Goal: Task Accomplishment & Management: Manage account settings

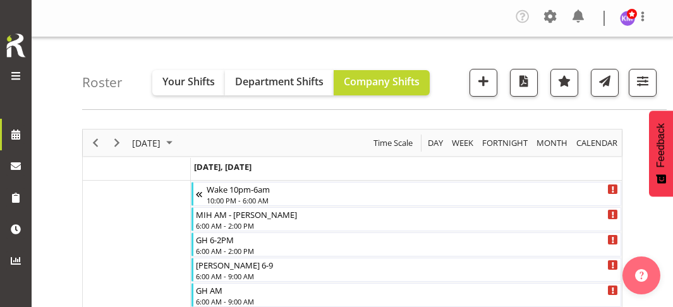
scroll to position [3536, 0]
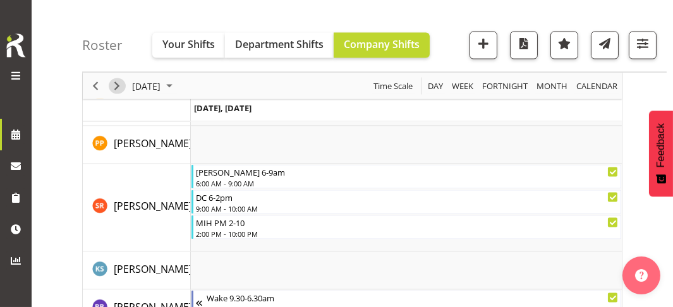
click at [120, 83] on span "Next" at bounding box center [116, 86] width 15 height 16
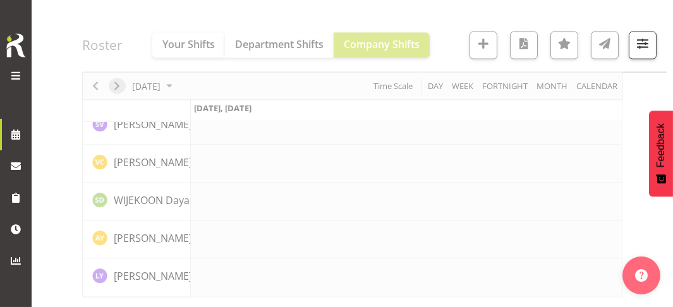
scroll to position [3179, 0]
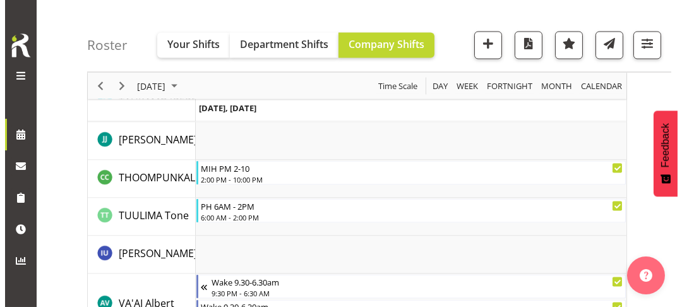
scroll to position [3855, 0]
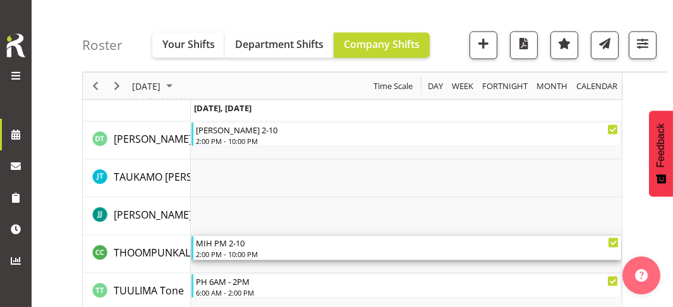
click at [239, 249] on div "2:00 PM - 10:00 PM" at bounding box center [407, 254] width 423 height 10
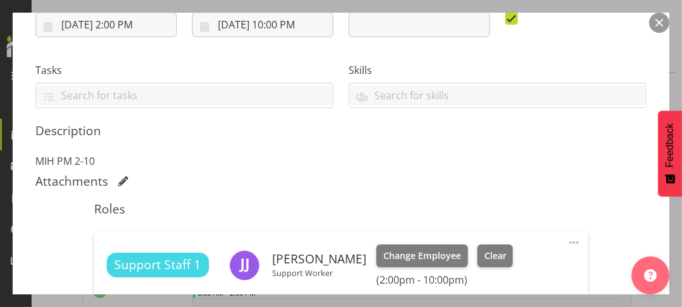
scroll to position [442, 0]
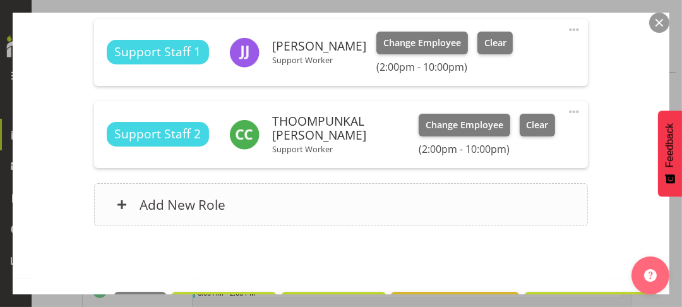
click at [267, 207] on div "Add New Role" at bounding box center [341, 204] width 494 height 43
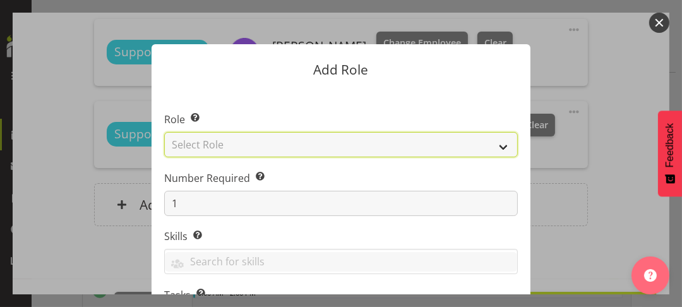
drag, startPoint x: 225, startPoint y: 140, endPoint x: 232, endPoint y: 155, distance: 16.4
click at [225, 140] on select "Select Role CP House Leader Support Staff Wake" at bounding box center [341, 144] width 354 height 25
select select "1091"
click at [164, 132] on select "Select Role CP House Leader Support Staff Wake" at bounding box center [341, 144] width 354 height 25
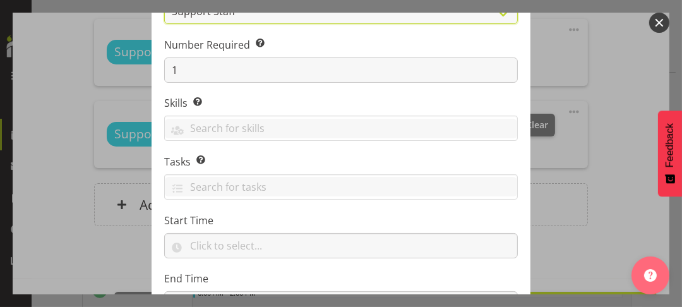
scroll to position [240, 0]
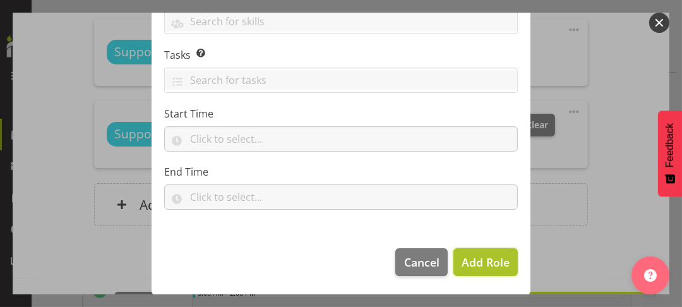
drag, startPoint x: 476, startPoint y: 261, endPoint x: 561, endPoint y: 234, distance: 89.9
click at [476, 261] on span "Add Role" at bounding box center [486, 262] width 48 height 15
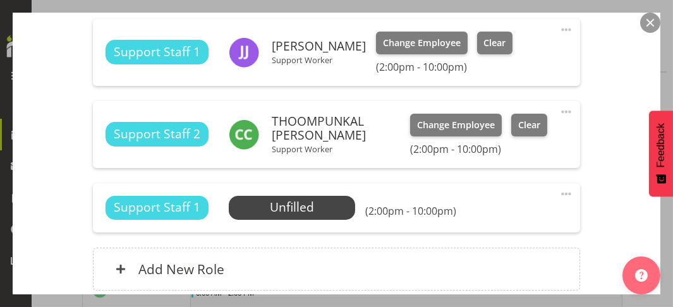
click at [558, 190] on span at bounding box center [565, 193] width 15 height 15
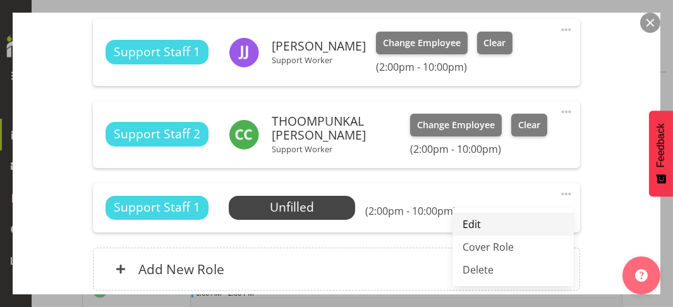
click at [465, 223] on link "Edit" at bounding box center [512, 224] width 121 height 23
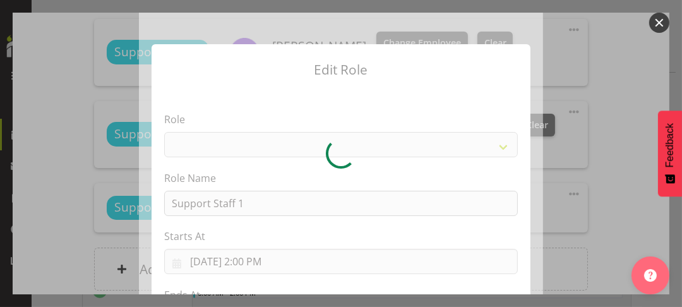
select select "1091"
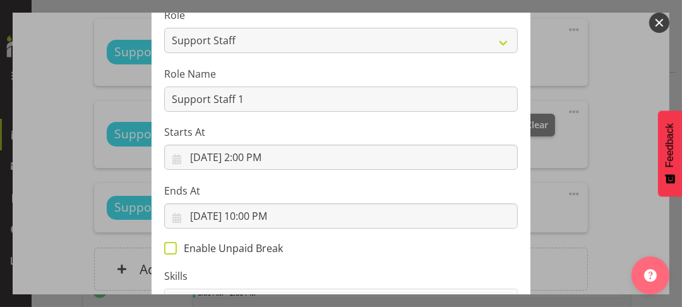
scroll to position [189, 0]
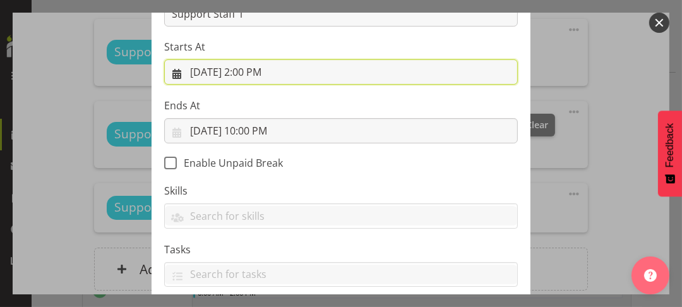
click at [245, 70] on input "[DATE] 2:00 PM" at bounding box center [341, 71] width 354 height 25
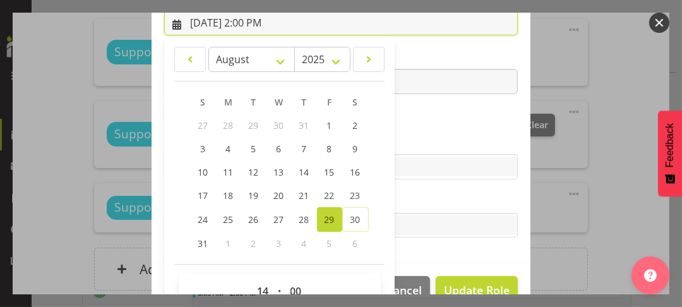
scroll to position [268, 0]
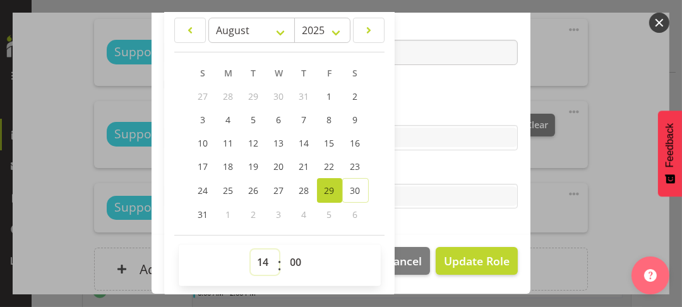
click at [253, 256] on select "00 01 02 03 04 05 06 07 08 09 10 11 12 13 14 15 16 17 18 19 20 21 22 23" at bounding box center [265, 261] width 28 height 25
select select "18"
click at [251, 249] on select "00 01 02 03 04 05 06 07 08 09 10 11 12 13 14 15 16 17 18 19 20 21 22 23" at bounding box center [265, 261] width 28 height 25
type input "[DATE] 6:00 PM"
click at [404, 110] on label "Skills" at bounding box center [341, 112] width 354 height 15
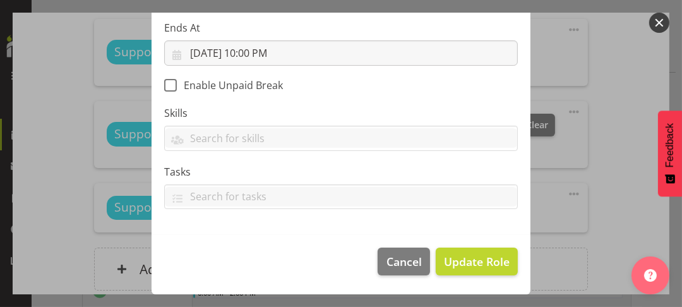
scroll to position [266, 0]
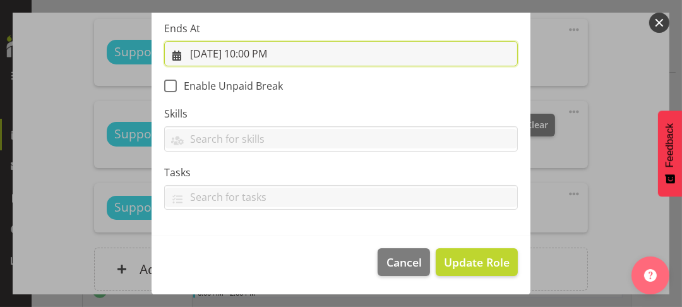
click at [258, 54] on input "[DATE] 10:00 PM" at bounding box center [341, 53] width 354 height 25
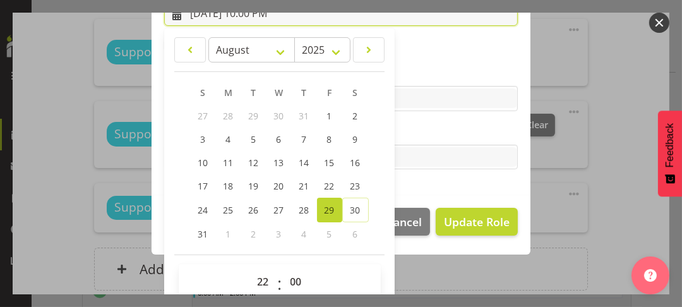
scroll to position [326, 0]
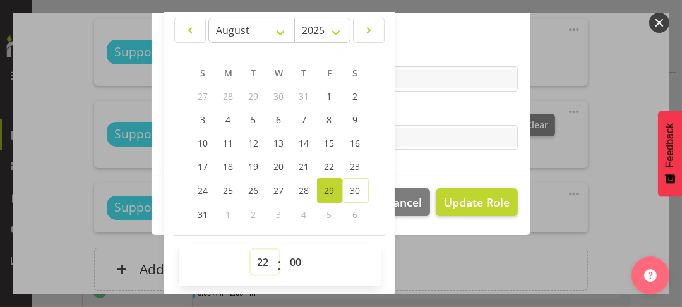
click at [256, 258] on select "00 01 02 03 04 05 06 07 08 09 10 11 12 13 14 15 16 17 18 19 20 21 22 23" at bounding box center [265, 261] width 28 height 25
select select "21"
click at [251, 249] on select "00 01 02 03 04 05 06 07 08 09 10 11 12 13 14 15 16 17 18 19 20 21 22 23" at bounding box center [265, 261] width 28 height 25
type input "[DATE] 9:00 PM"
drag, startPoint x: 289, startPoint y: 256, endPoint x: 294, endPoint y: 249, distance: 8.6
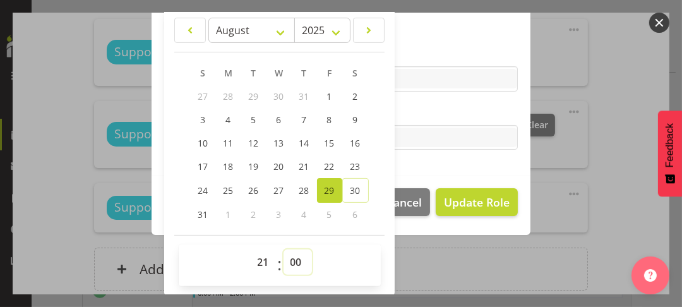
click at [290, 255] on select "00 01 02 03 04 05 06 07 08 09 10 11 12 13 14 15 16 17 18 19 20 21 22 23 24 25 2…" at bounding box center [298, 261] width 28 height 25
select select "30"
click at [284, 249] on select "00 01 02 03 04 05 06 07 08 09 10 11 12 13 14 15 16 17 18 19 20 21 22 23 24 25 2…" at bounding box center [298, 261] width 28 height 25
type input "[DATE] 9:30 PM"
drag, startPoint x: 417, startPoint y: 35, endPoint x: 442, endPoint y: 81, distance: 51.7
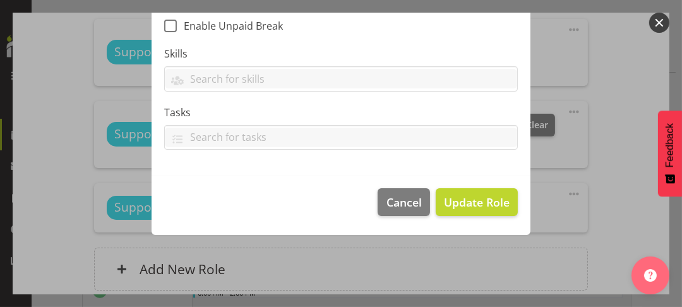
scroll to position [266, 0]
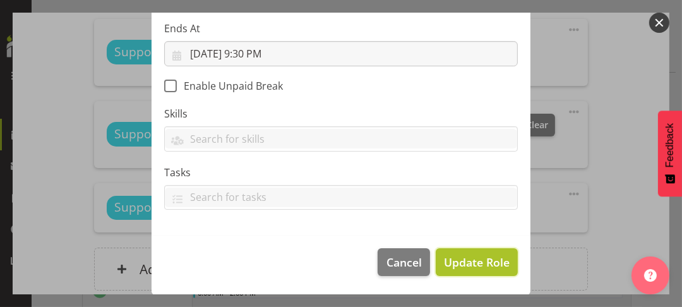
click at [474, 260] on span "Update Role" at bounding box center [477, 262] width 66 height 16
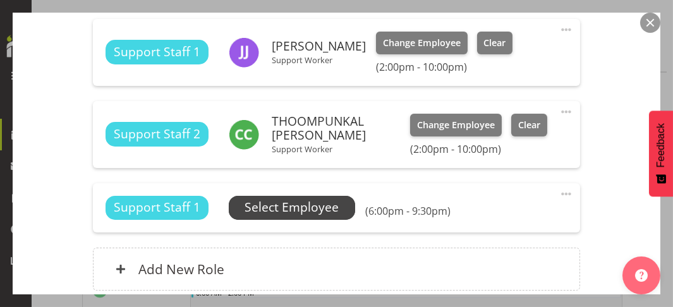
click at [286, 207] on span "Select Employee" at bounding box center [292, 207] width 94 height 18
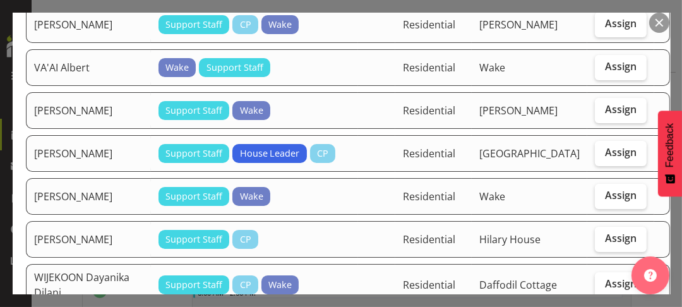
scroll to position [2842, 0]
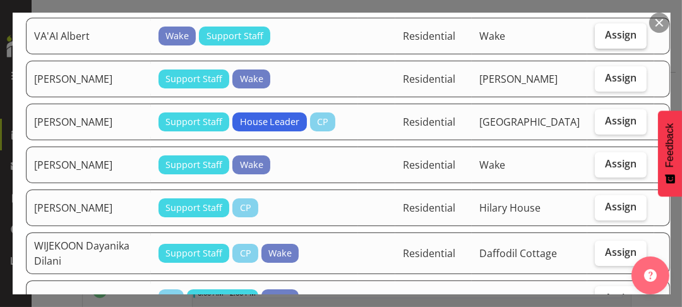
click at [605, 41] on span "Assign" at bounding box center [621, 34] width 32 height 13
click at [595, 39] on input "Assign" at bounding box center [599, 35] width 8 height 8
checkbox input "true"
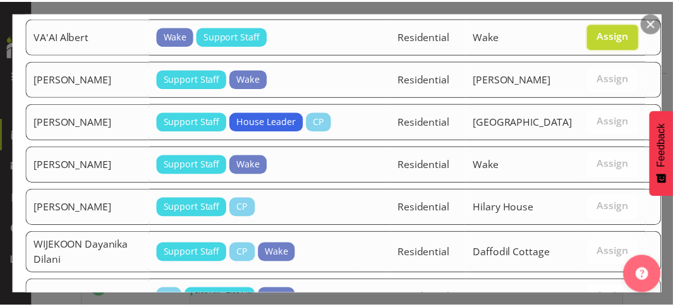
scroll to position [3124, 0]
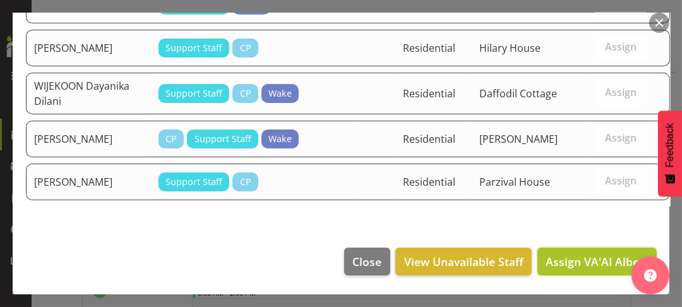
click at [567, 260] on span "Assign VA'AI Albert" at bounding box center [597, 261] width 103 height 15
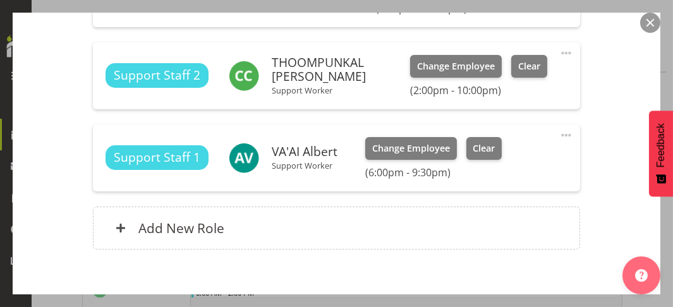
scroll to position [566, 0]
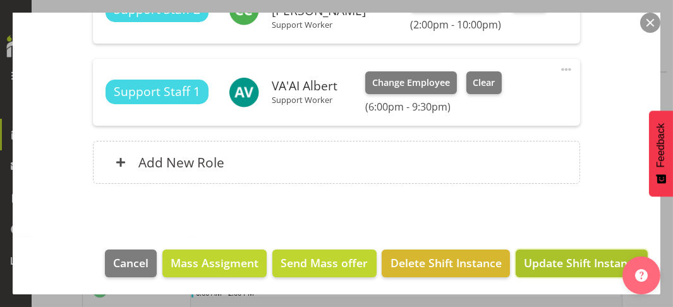
click at [566, 262] on span "Update Shift Instance" at bounding box center [582, 263] width 116 height 16
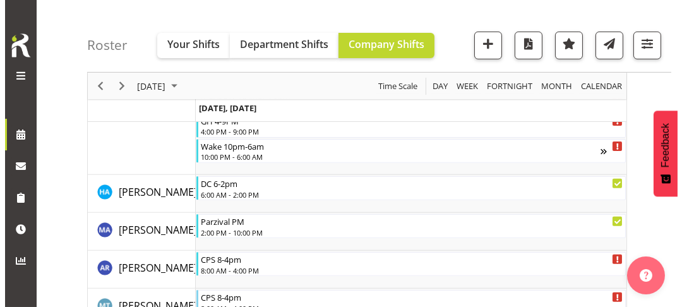
scroll to position [824, 0]
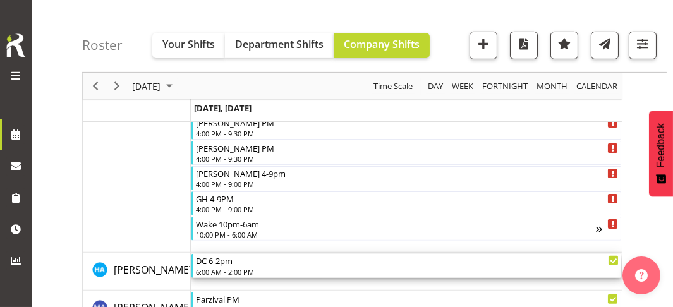
click at [247, 266] on div "6:00 AM - 2:00 PM" at bounding box center [407, 271] width 423 height 10
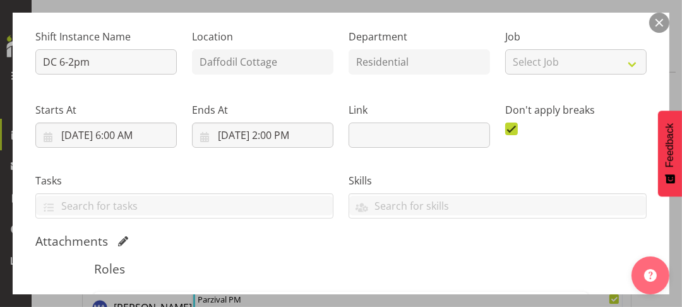
scroll to position [316, 0]
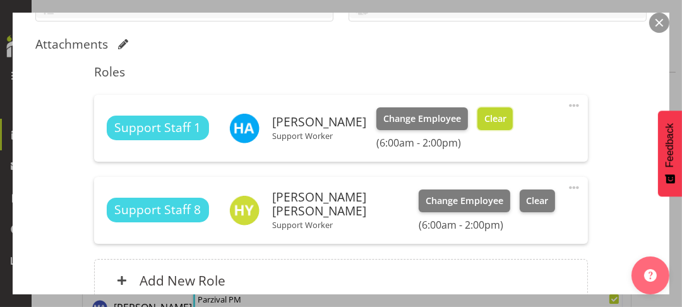
click at [484, 121] on span "Clear" at bounding box center [495, 119] width 22 height 14
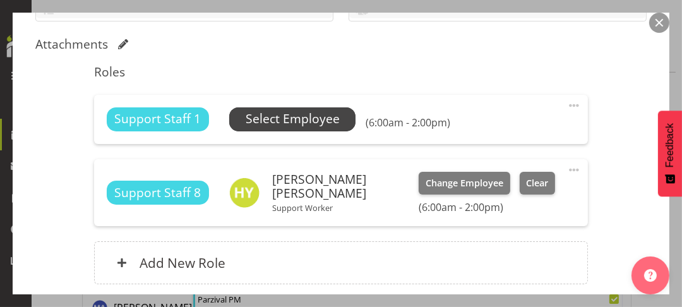
click at [279, 117] on span "Select Employee" at bounding box center [293, 119] width 94 height 18
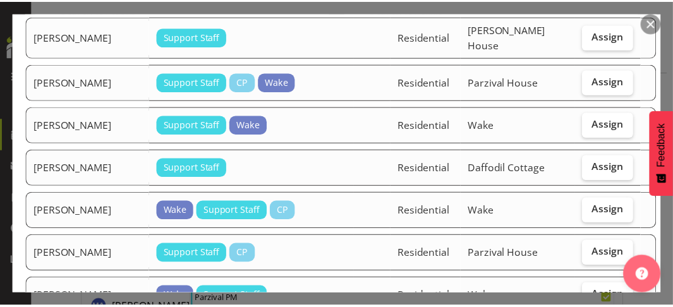
scroll to position [1447, 0]
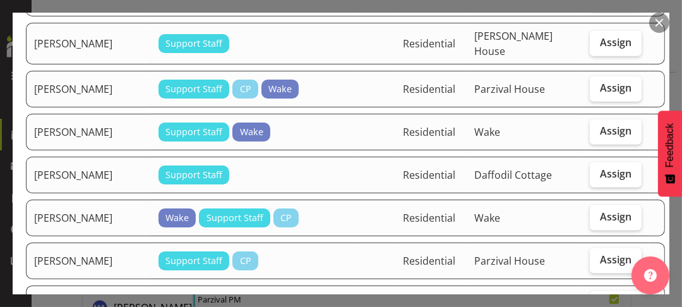
click at [657, 22] on button "button" at bounding box center [659, 23] width 20 height 20
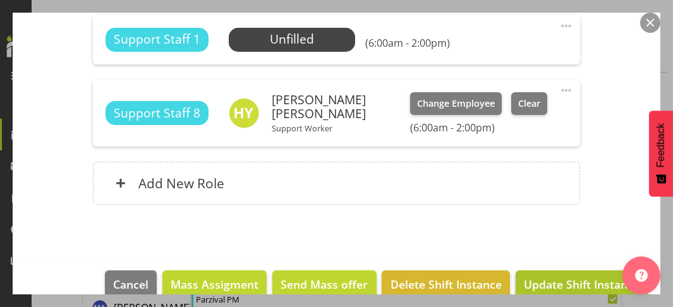
scroll to position [417, 0]
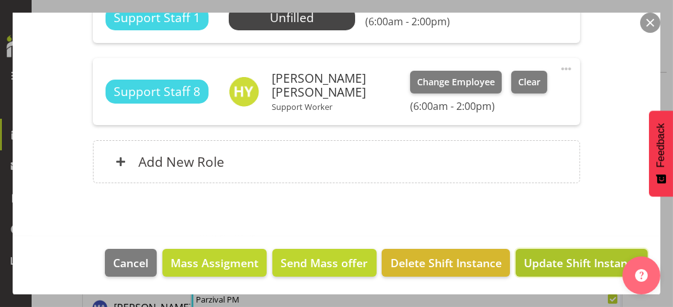
click at [574, 258] on span "Update Shift Instance" at bounding box center [582, 263] width 116 height 16
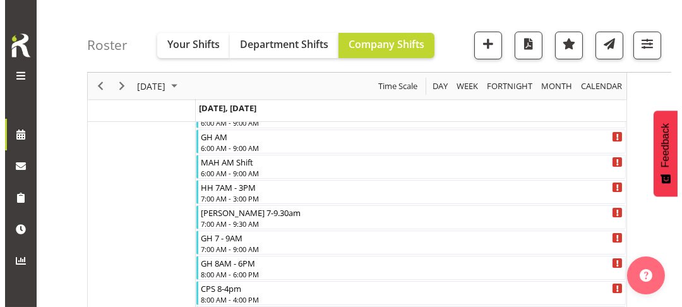
scroll to position [27, 0]
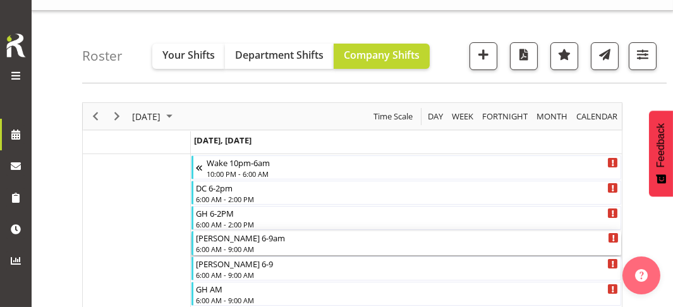
click at [242, 242] on div "[PERSON_NAME] 6-9am" at bounding box center [407, 237] width 423 height 13
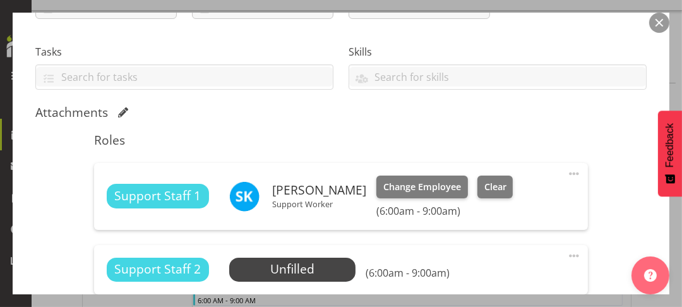
scroll to position [379, 0]
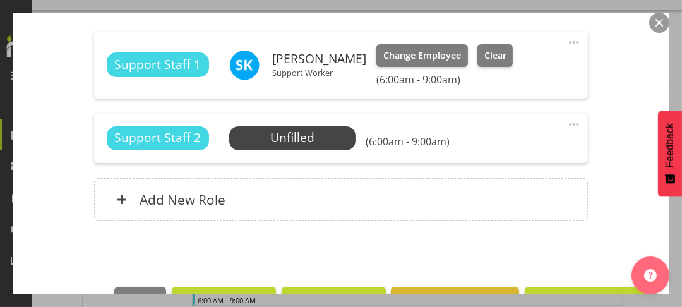
click at [566, 123] on span at bounding box center [573, 124] width 15 height 15
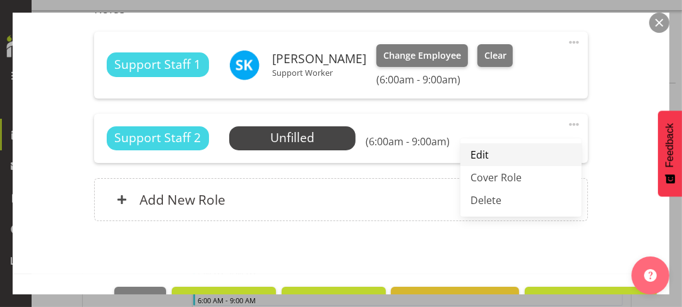
click at [496, 147] on link "Edit" at bounding box center [520, 154] width 121 height 23
select select "7"
select select "2025"
select select "9"
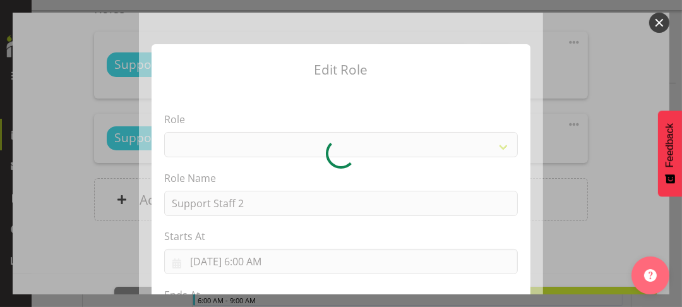
select select "1091"
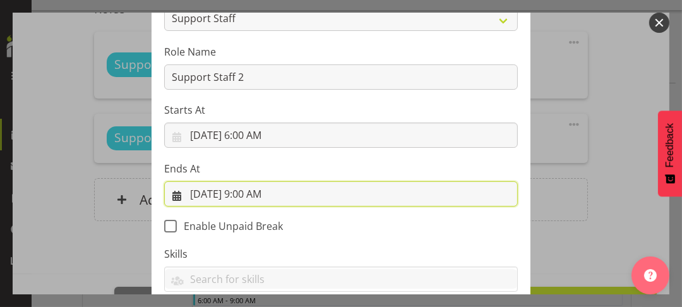
click at [255, 192] on input "[DATE] 9:00 AM" at bounding box center [341, 193] width 354 height 25
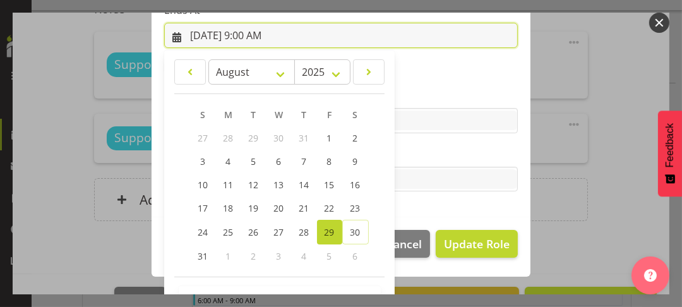
scroll to position [326, 0]
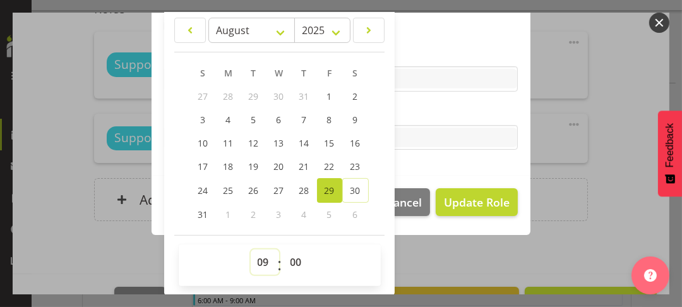
drag, startPoint x: 253, startPoint y: 257, endPoint x: 260, endPoint y: 244, distance: 15.3
click at [260, 244] on div "00 01 02 03 04 05 06 07 08 09 10 11 12 13 14 15 16 17 18 19 20 21 22 23 : 00 01…" at bounding box center [280, 265] width 202 height 42
select select "14"
click at [251, 249] on select "00 01 02 03 04 05 06 07 08 09 10 11 12 13 14 15 16 17 18 19 20 21 22 23" at bounding box center [265, 261] width 28 height 25
type input "[DATE] 2:00 PM"
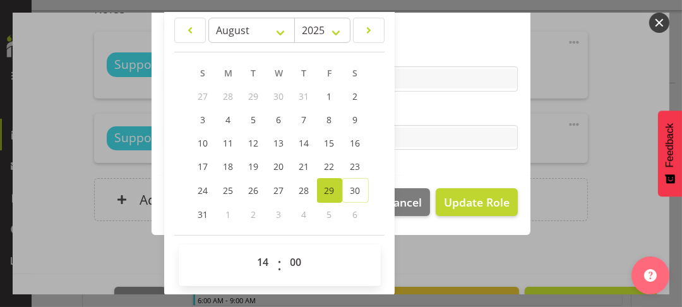
click at [432, 105] on label "Tasks" at bounding box center [341, 112] width 354 height 15
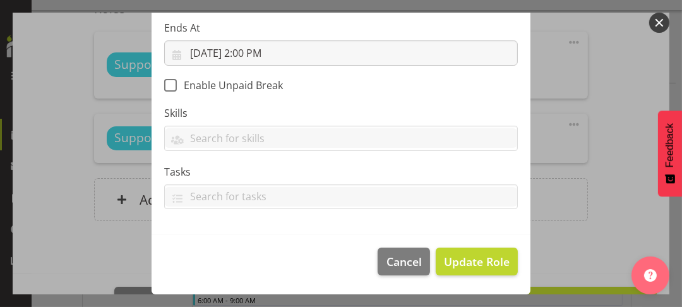
scroll to position [266, 0]
click at [483, 262] on span "Update Role" at bounding box center [477, 262] width 66 height 16
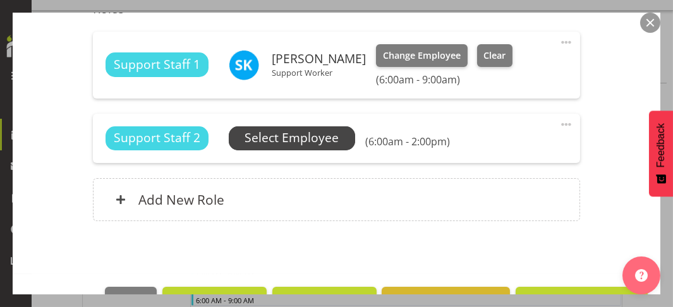
click at [293, 136] on span "Select Employee" at bounding box center [292, 138] width 94 height 18
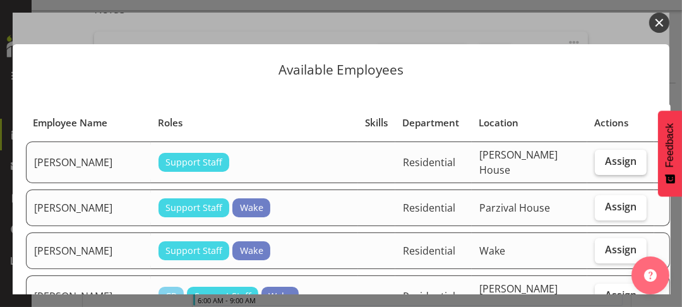
click at [605, 161] on span "Assign" at bounding box center [621, 161] width 32 height 13
click at [595, 161] on input "Assign" at bounding box center [599, 161] width 8 height 8
checkbox input "true"
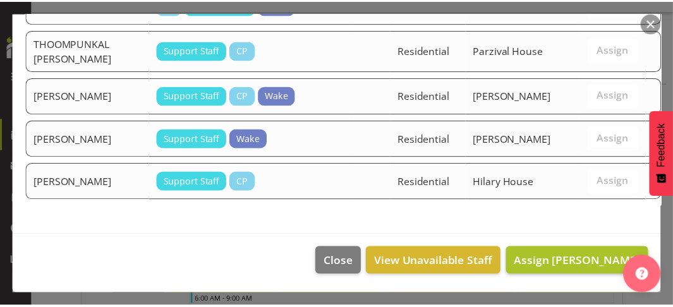
scroll to position [2185, 0]
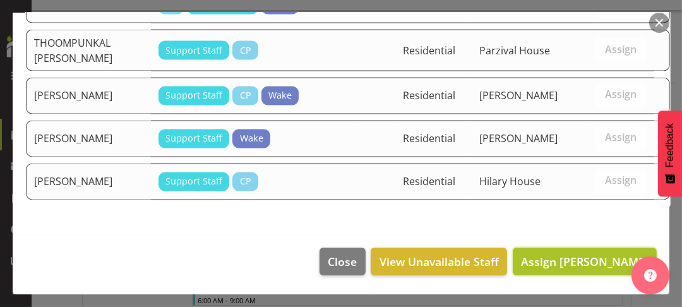
click at [573, 259] on span "Assign [PERSON_NAME]" at bounding box center [585, 261] width 128 height 15
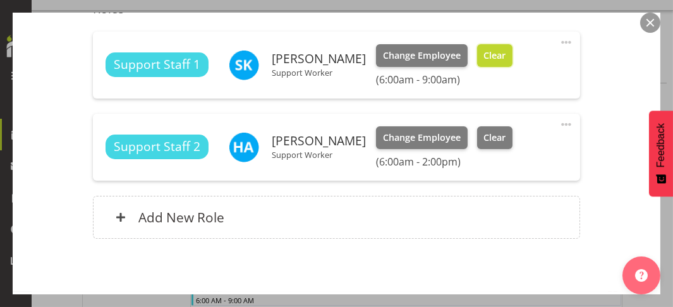
click at [500, 56] on span "Clear" at bounding box center [494, 56] width 22 height 14
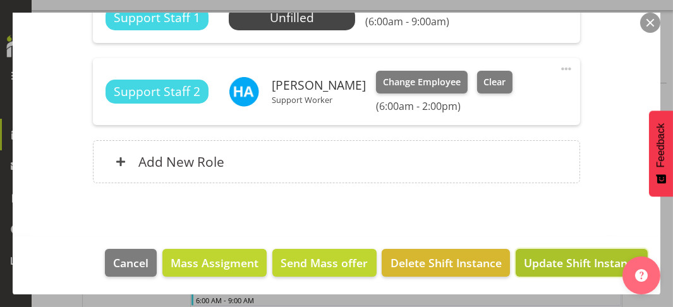
click at [553, 259] on span "Update Shift Instance" at bounding box center [582, 263] width 116 height 16
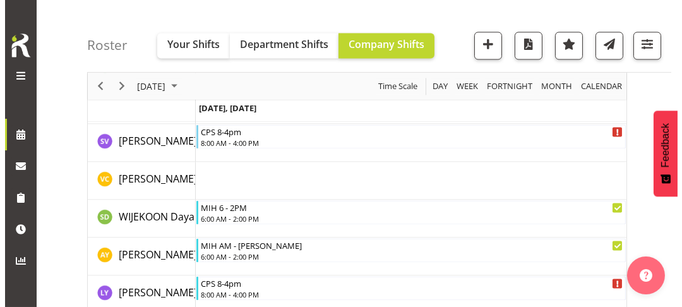
scroll to position [4260, 0]
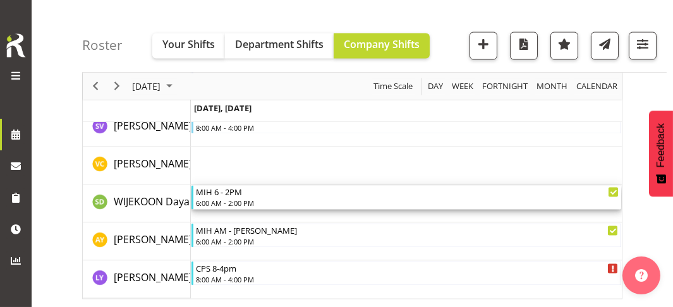
click at [234, 199] on div "6:00 AM - 2:00 PM" at bounding box center [407, 203] width 423 height 10
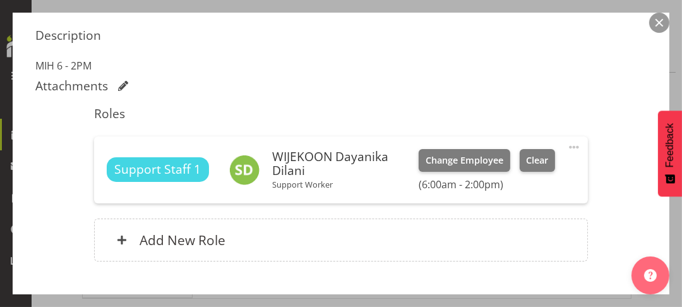
scroll to position [379, 0]
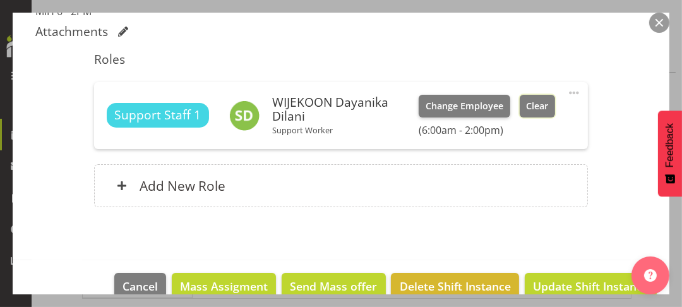
drag, startPoint x: 529, startPoint y: 110, endPoint x: 536, endPoint y: 119, distance: 11.2
click at [529, 110] on span "Clear" at bounding box center [538, 106] width 22 height 14
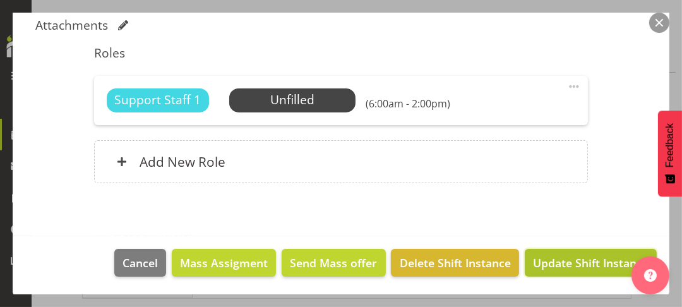
click at [577, 262] on span "Update Shift Instance" at bounding box center [591, 263] width 116 height 16
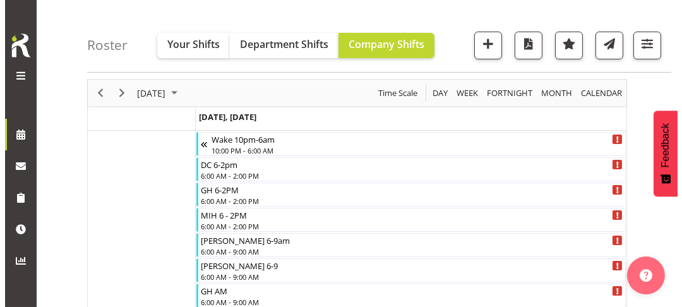
scroll to position [0, 0]
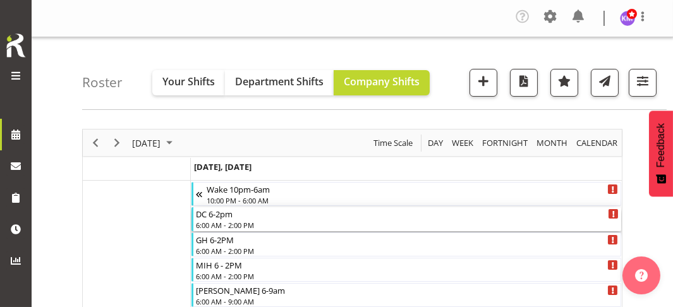
click at [233, 222] on div "6:00 AM - 2:00 PM" at bounding box center [407, 225] width 423 height 10
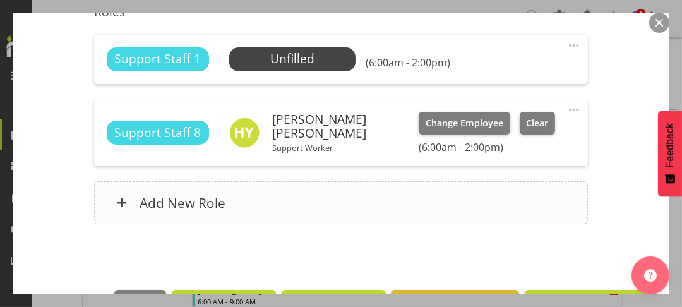
scroll to position [379, 0]
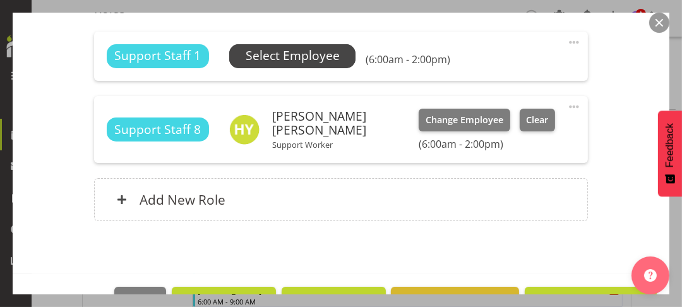
click at [282, 57] on span "Select Employee" at bounding box center [293, 56] width 94 height 18
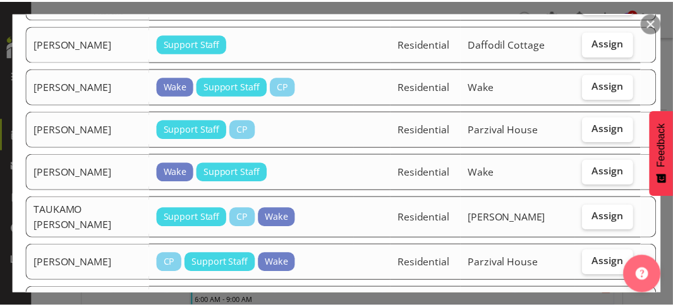
scroll to position [1874, 0]
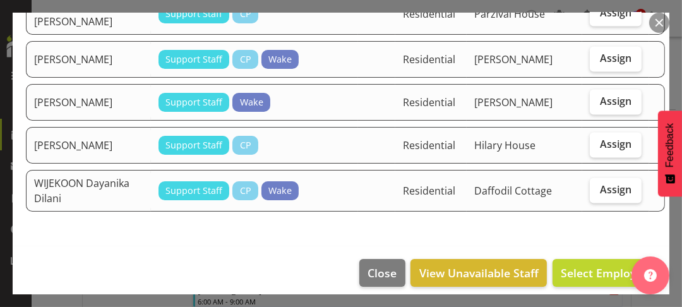
drag, startPoint x: 592, startPoint y: 187, endPoint x: 592, endPoint y: 229, distance: 42.3
click at [593, 187] on label "Assign" at bounding box center [616, 190] width 52 height 25
click at [593, 187] on input "Assign" at bounding box center [594, 190] width 8 height 8
checkbox input "true"
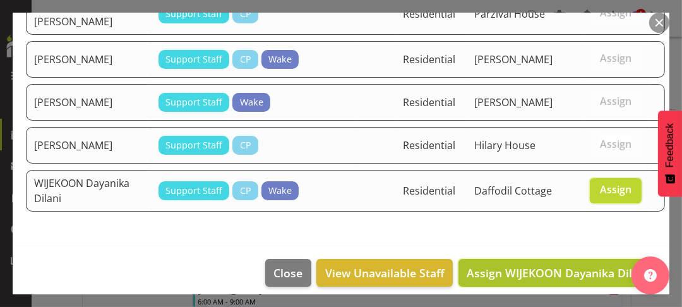
click at [583, 265] on span "Assign WIJEKOON Dayanika Dilani" at bounding box center [558, 272] width 182 height 15
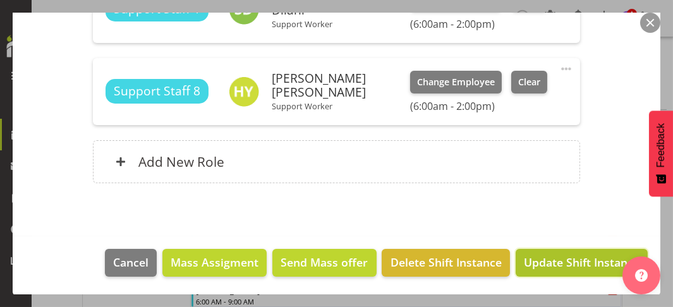
click at [571, 263] on span "Update Shift Instance" at bounding box center [582, 262] width 116 height 16
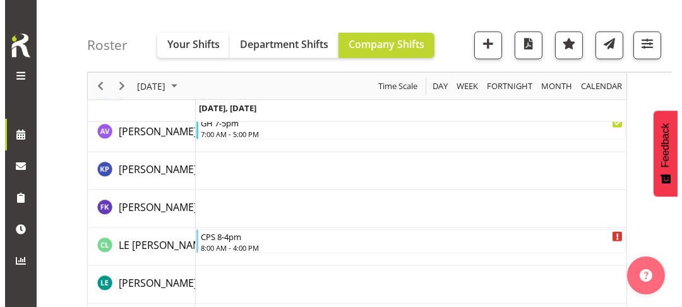
scroll to position [2273, 0]
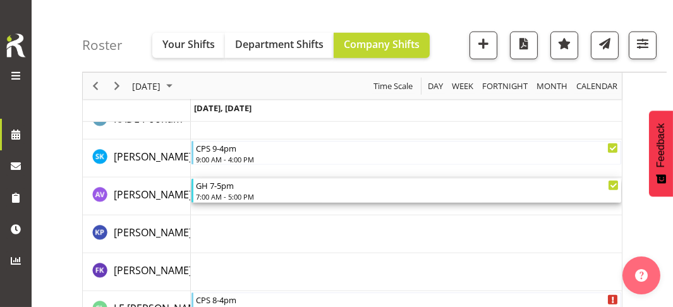
click at [221, 189] on div "GH 7-5pm" at bounding box center [407, 185] width 423 height 13
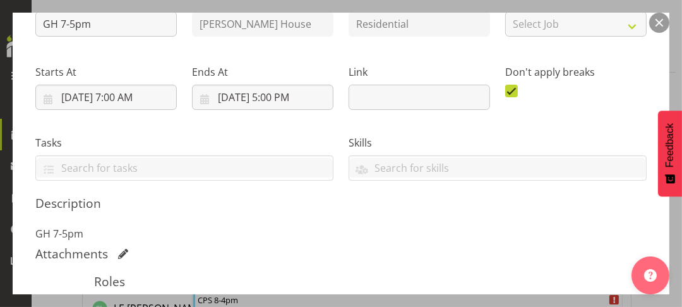
scroll to position [316, 0]
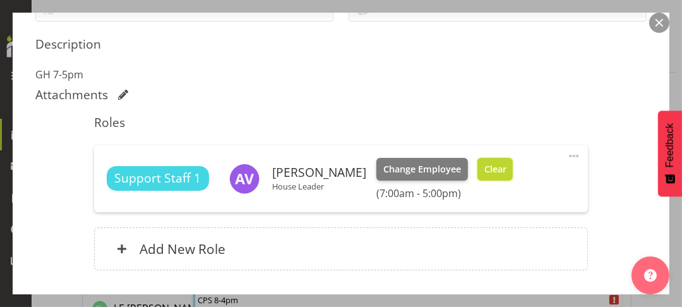
click at [484, 167] on span "Clear" at bounding box center [495, 169] width 22 height 14
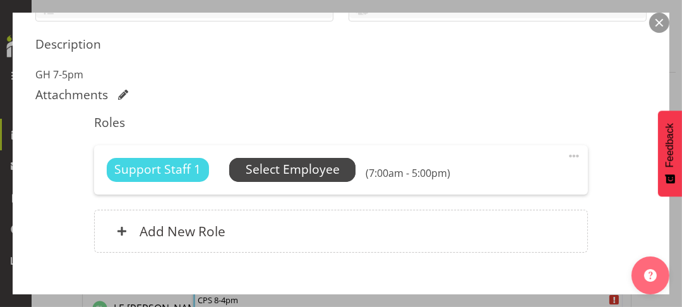
click at [290, 171] on span "Select Employee" at bounding box center [293, 169] width 94 height 18
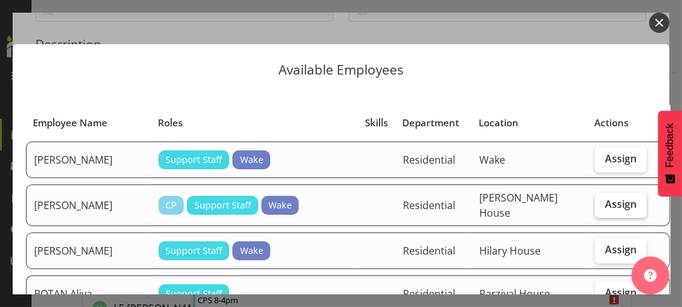
click at [595, 210] on label "Assign" at bounding box center [621, 205] width 52 height 25
click at [595, 208] on input "Assign" at bounding box center [599, 204] width 8 height 8
checkbox input "true"
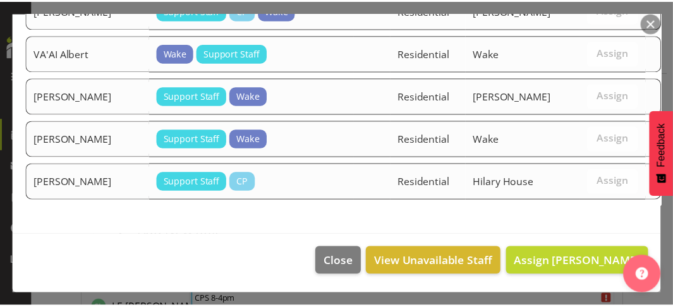
scroll to position [1885, 0]
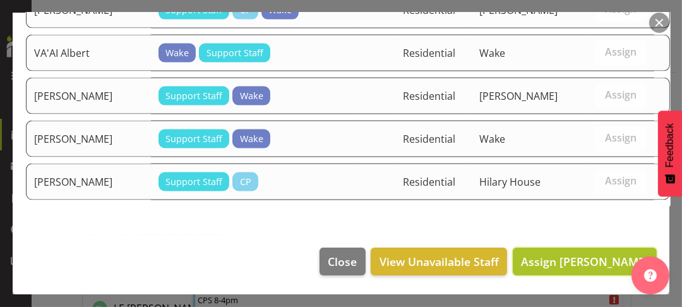
click at [559, 258] on span "Assign [PERSON_NAME]" at bounding box center [585, 261] width 128 height 15
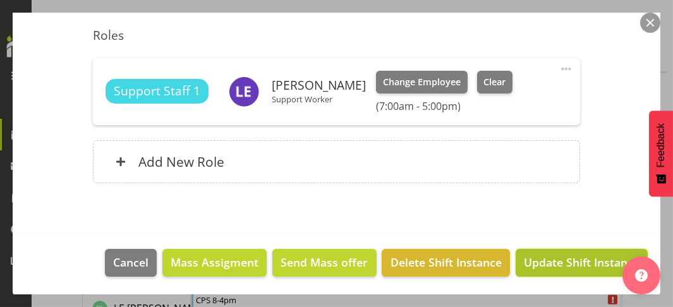
click at [558, 260] on span "Update Shift Instance" at bounding box center [582, 262] width 116 height 16
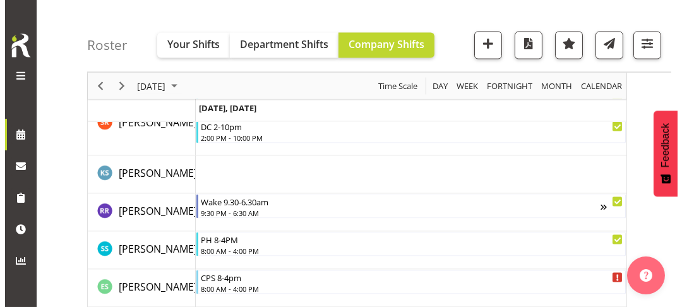
scroll to position [3406, 0]
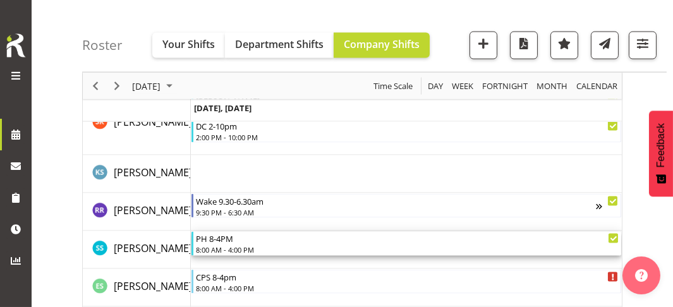
click at [237, 246] on div "8:00 AM - 4:00 PM" at bounding box center [407, 249] width 423 height 10
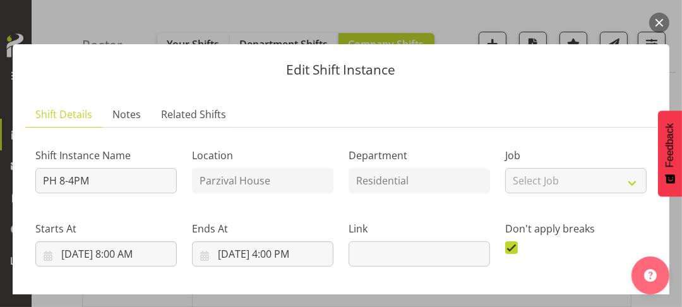
scroll to position [316, 0]
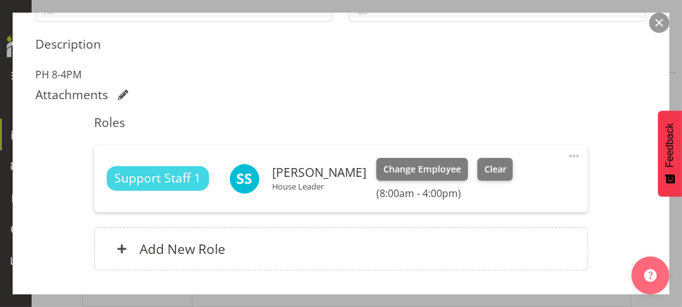
click at [566, 155] on span at bounding box center [573, 155] width 15 height 15
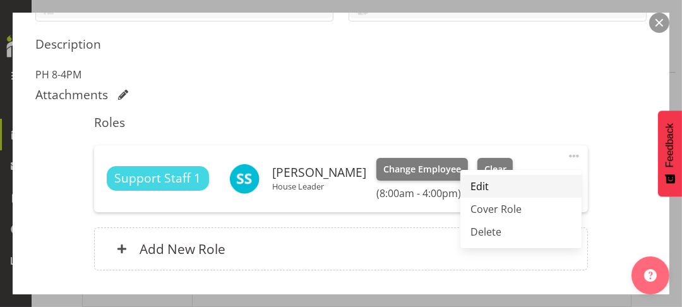
click at [473, 184] on link "Edit" at bounding box center [520, 186] width 121 height 23
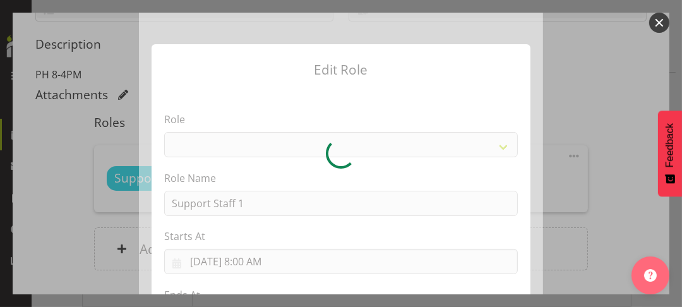
select select "1091"
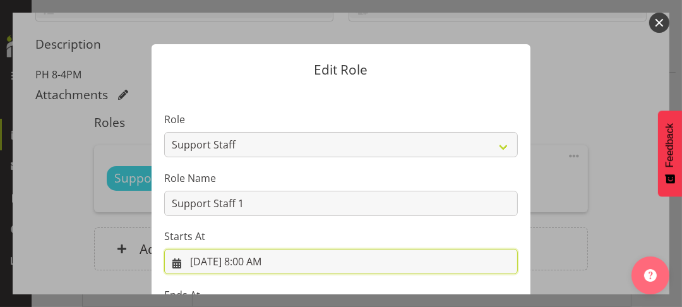
click at [251, 260] on input "[DATE] 8:00 AM" at bounding box center [341, 261] width 354 height 25
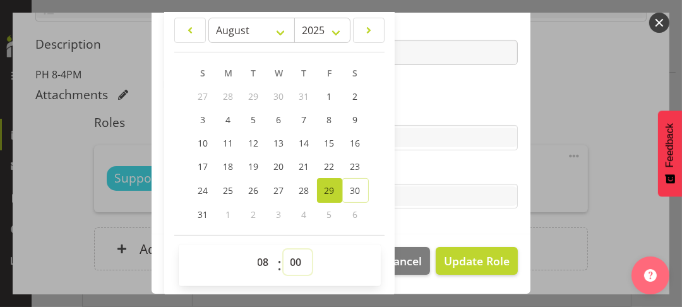
drag, startPoint x: 287, startPoint y: 260, endPoint x: 291, endPoint y: 251, distance: 9.6
click at [289, 258] on select "00 01 02 03 04 05 06 07 08 09 10 11 12 13 14 15 16 17 18 19 20 21 22 23 24 25 2…" at bounding box center [298, 261] width 28 height 25
select select "30"
click at [284, 249] on select "00 01 02 03 04 05 06 07 08 09 10 11 12 13 14 15 16 17 18 19 20 21 22 23 24 25 2…" at bounding box center [298, 261] width 28 height 25
type input "[DATE] 8:30 AM"
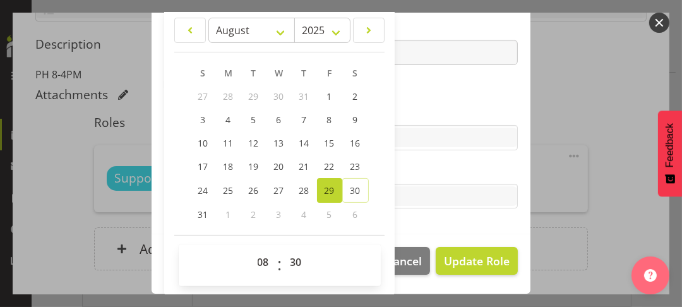
drag, startPoint x: 403, startPoint y: 105, endPoint x: 367, endPoint y: 98, distance: 36.8
click at [403, 105] on label "Skills" at bounding box center [341, 112] width 354 height 15
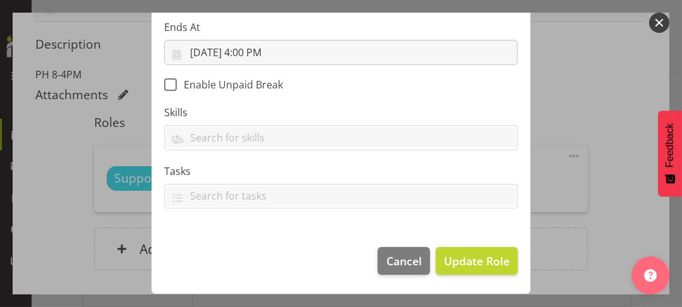
scroll to position [266, 0]
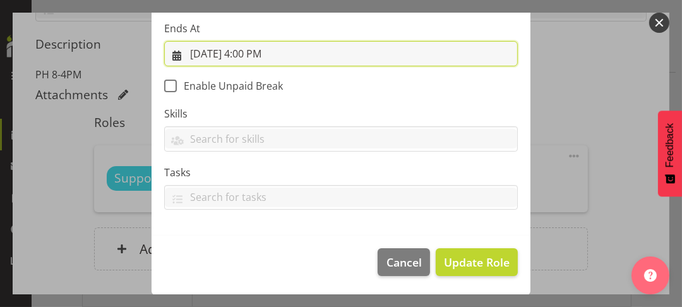
drag, startPoint x: 250, startPoint y: 50, endPoint x: 255, endPoint y: 56, distance: 7.2
click at [251, 50] on input "[DATE] 4:00 PM" at bounding box center [341, 53] width 354 height 25
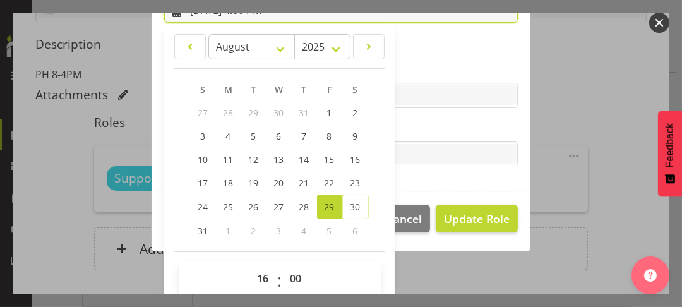
scroll to position [326, 0]
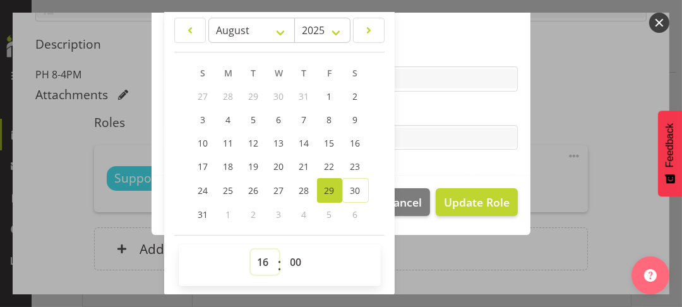
click at [260, 258] on select "00 01 02 03 04 05 06 07 08 09 10 11 12 13 14 15 16 17 18 19 20 21 22 23" at bounding box center [265, 261] width 28 height 25
select select "17"
click at [251, 249] on select "00 01 02 03 04 05 06 07 08 09 10 11 12 13 14 15 16 17 18 19 20 21 22 23" at bounding box center [265, 261] width 28 height 25
type input "[DATE] 5:00 PM"
click at [289, 258] on select "00 01 02 03 04 05 06 07 08 09 10 11 12 13 14 15 16 17 18 19 20 21 22 23 24 25 2…" at bounding box center [298, 261] width 28 height 25
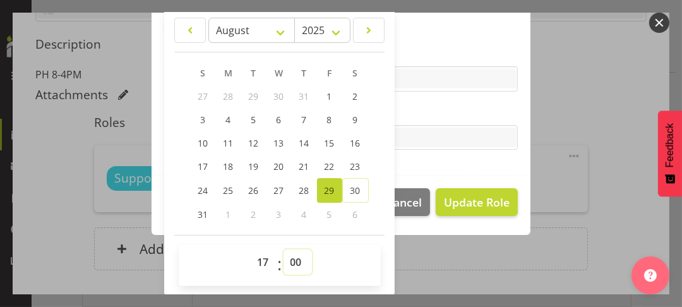
select select "30"
click at [284, 249] on select "00 01 02 03 04 05 06 07 08 09 10 11 12 13 14 15 16 17 18 19 20 21 22 23 24 25 2…" at bounding box center [298, 261] width 28 height 25
type input "[DATE] 5:30 PM"
drag, startPoint x: 402, startPoint y: 112, endPoint x: 436, endPoint y: 147, distance: 47.8
click at [403, 112] on label "Tasks" at bounding box center [341, 112] width 354 height 15
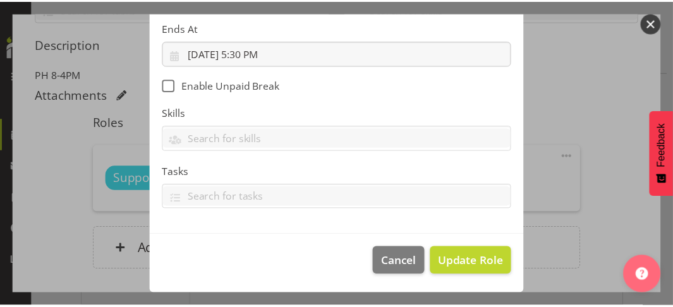
scroll to position [266, 0]
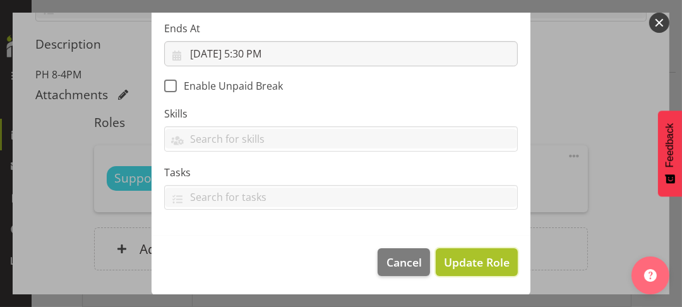
click at [475, 256] on span "Update Role" at bounding box center [477, 262] width 66 height 16
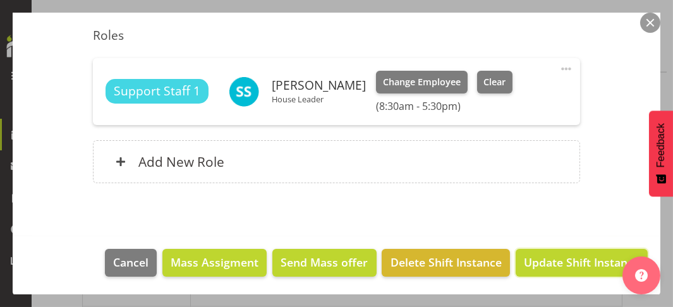
drag, startPoint x: 549, startPoint y: 265, endPoint x: 255, endPoint y: 196, distance: 302.2
click at [549, 264] on span "Update Shift Instance" at bounding box center [582, 262] width 116 height 16
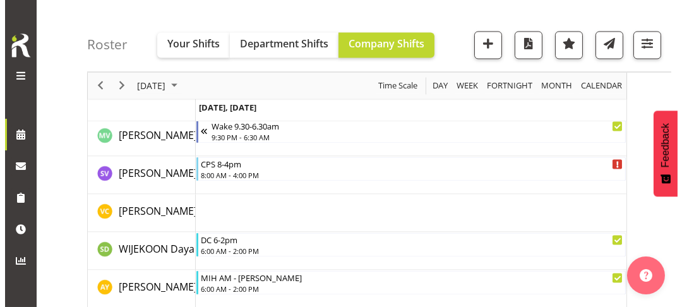
scroll to position [4260, 0]
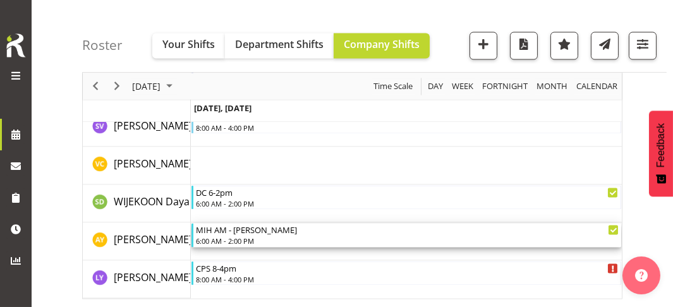
click at [239, 236] on div "6:00 AM - 2:00 PM" at bounding box center [407, 241] width 423 height 10
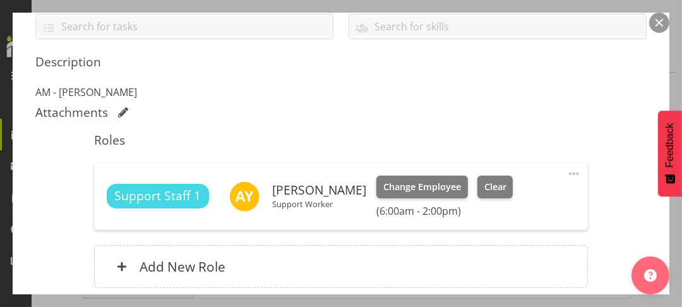
scroll to position [403, 0]
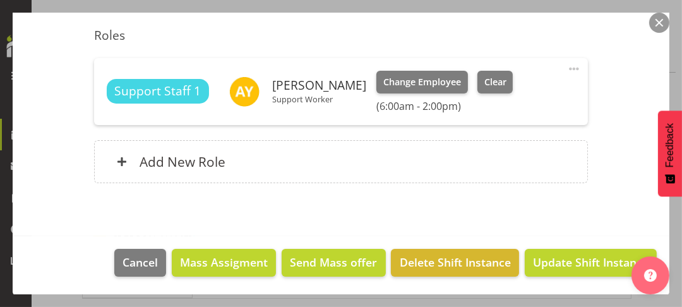
click at [566, 66] on span at bounding box center [573, 68] width 15 height 15
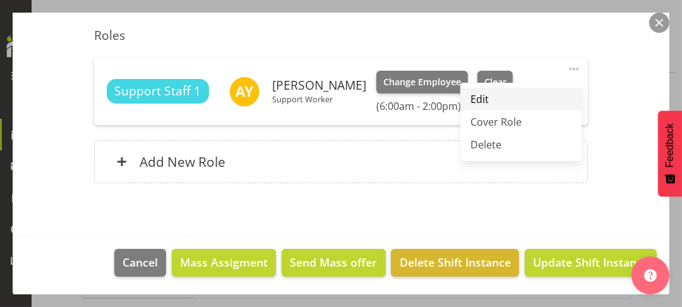
click at [482, 98] on link "Edit" at bounding box center [520, 99] width 121 height 23
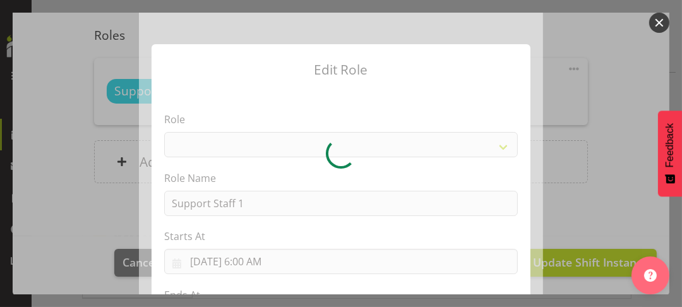
select select "1091"
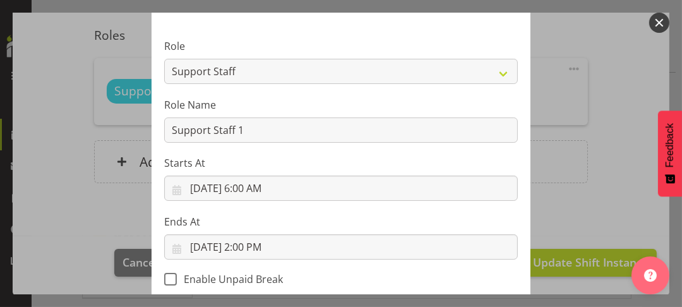
scroll to position [189, 0]
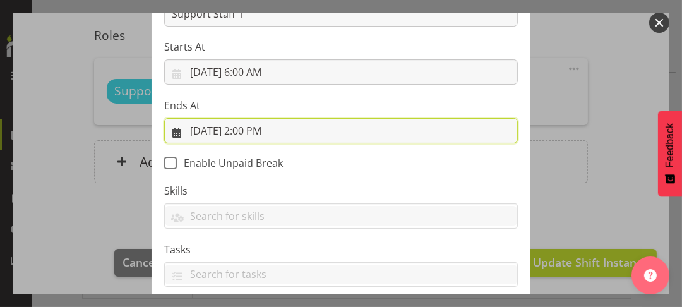
click at [252, 127] on input "[DATE] 2:00 PM" at bounding box center [341, 130] width 354 height 25
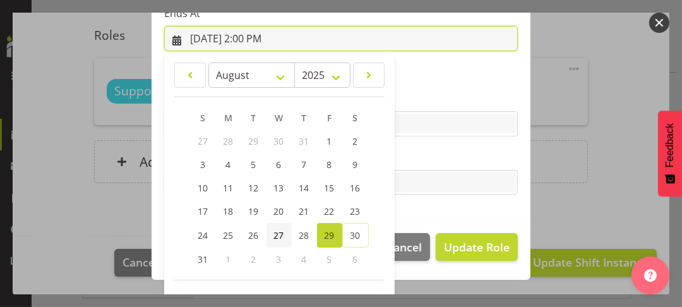
scroll to position [326, 0]
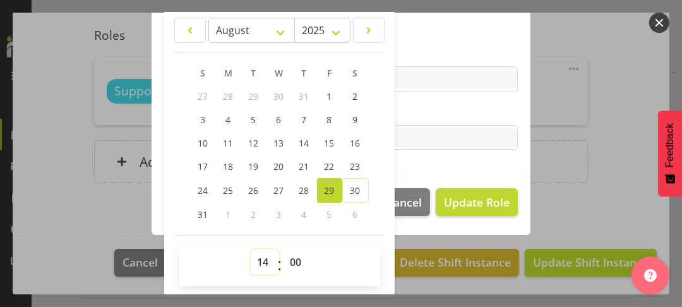
click at [255, 256] on select "00 01 02 03 04 05 06 07 08 09 10 11 12 13 14 15 16 17 18 19 20 21 22 23" at bounding box center [265, 261] width 28 height 25
select select "18"
click at [251, 249] on select "00 01 02 03 04 05 06 07 08 09 10 11 12 13 14 15 16 17 18 19 20 21 22 23" at bounding box center [265, 261] width 28 height 25
type input "[DATE] 6:00 PM"
drag, startPoint x: 289, startPoint y: 261, endPoint x: 291, endPoint y: 249, distance: 12.3
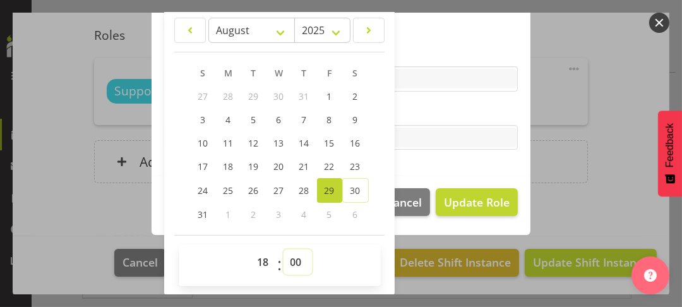
click at [289, 260] on select "00 01 02 03 04 05 06 07 08 09 10 11 12 13 14 15 16 17 18 19 20 21 22 23 24 25 2…" at bounding box center [298, 261] width 28 height 25
select select "30"
click at [284, 249] on select "00 01 02 03 04 05 06 07 08 09 10 11 12 13 14 15 16 17 18 19 20 21 22 23 24 25 2…" at bounding box center [298, 261] width 28 height 25
type input "[DATE] 6:30 PM"
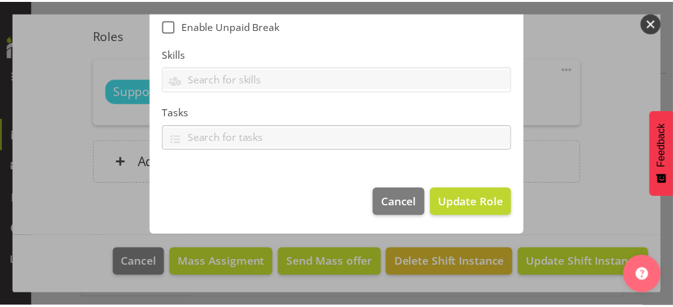
scroll to position [266, 0]
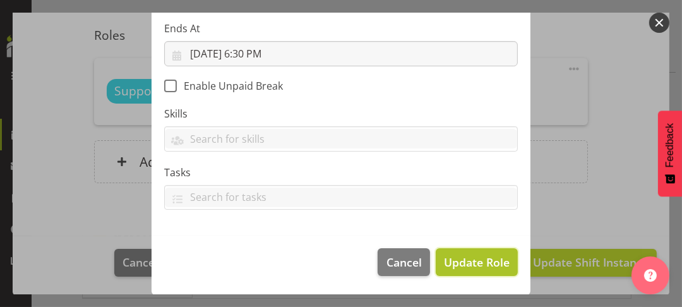
click at [465, 258] on span "Update Role" at bounding box center [477, 262] width 66 height 16
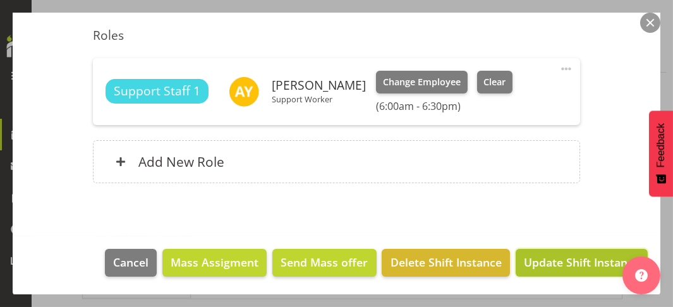
click at [546, 264] on span "Update Shift Instance" at bounding box center [582, 262] width 116 height 16
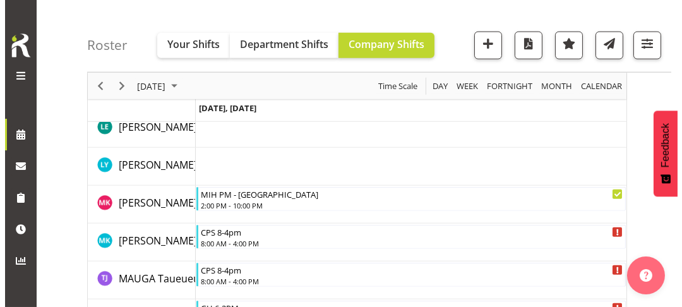
scroll to position [2492, 0]
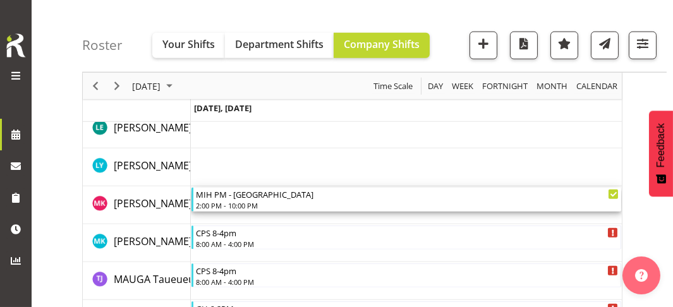
click at [237, 202] on div "2:00 PM - 10:00 PM" at bounding box center [407, 205] width 423 height 10
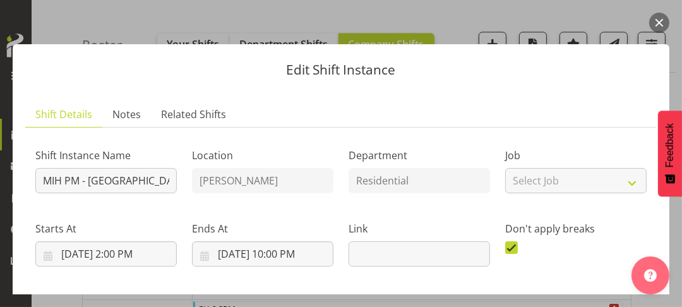
scroll to position [403, 0]
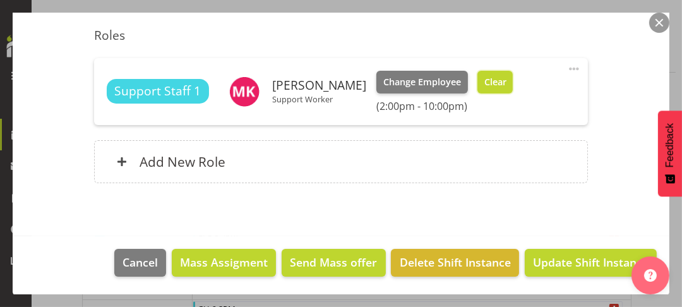
click at [494, 82] on span "Clear" at bounding box center [495, 82] width 22 height 14
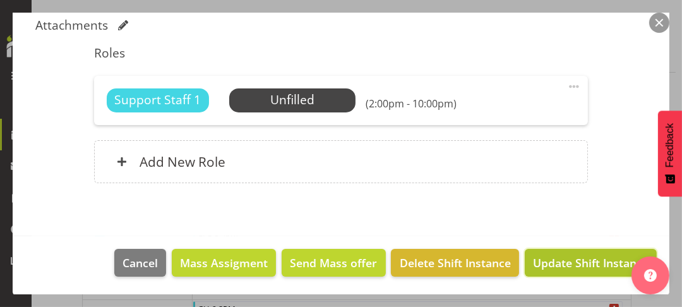
click at [565, 260] on span "Update Shift Instance" at bounding box center [591, 263] width 116 height 16
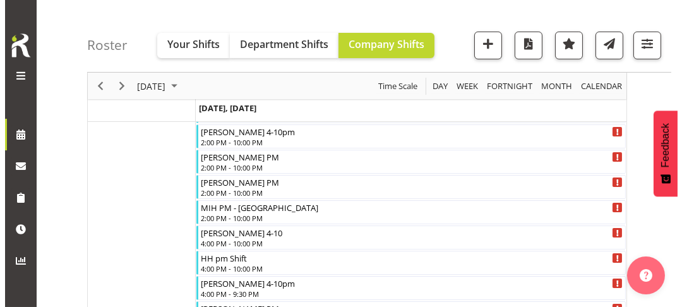
scroll to position [686, 0]
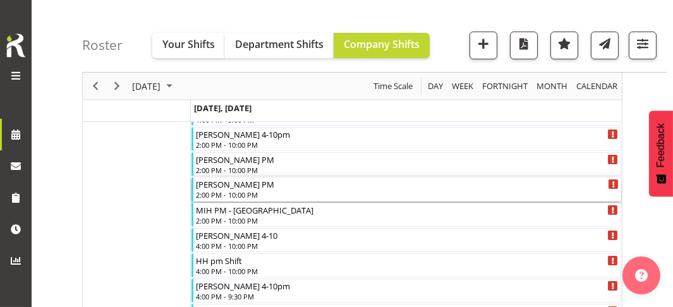
click at [228, 188] on div "[PERSON_NAME] PM" at bounding box center [407, 183] width 423 height 13
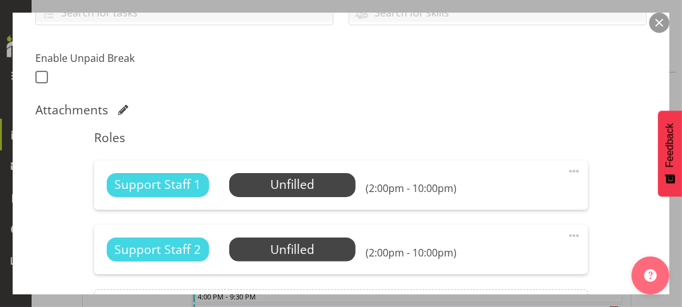
scroll to position [316, 0]
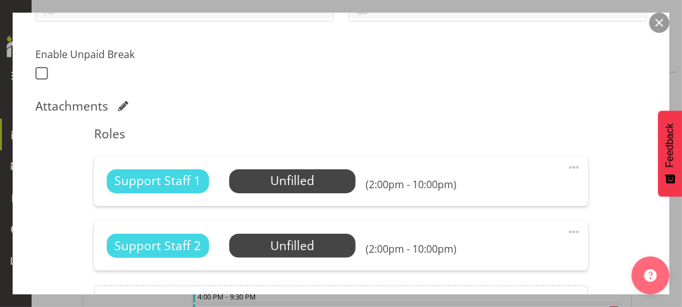
click at [566, 165] on span at bounding box center [573, 167] width 15 height 15
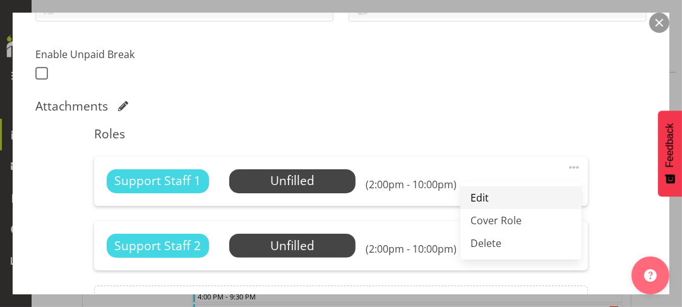
click at [472, 195] on link "Edit" at bounding box center [520, 197] width 121 height 23
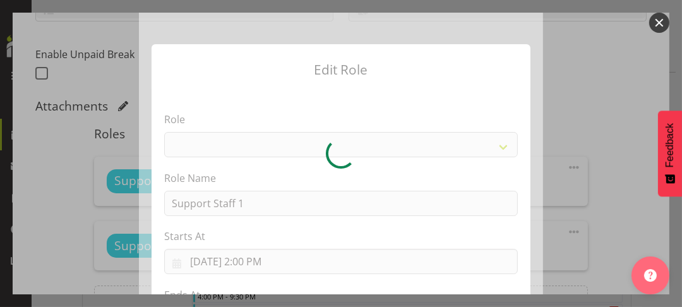
select select "1091"
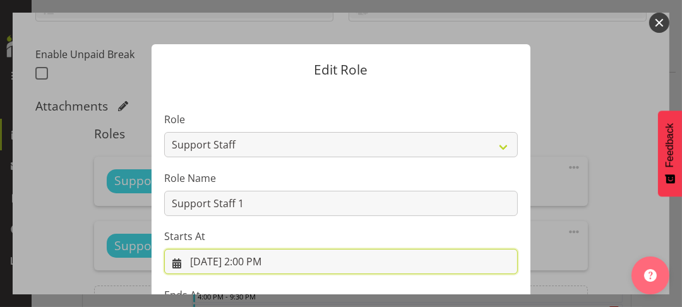
click at [257, 259] on input "[DATE] 2:00 PM" at bounding box center [341, 261] width 354 height 25
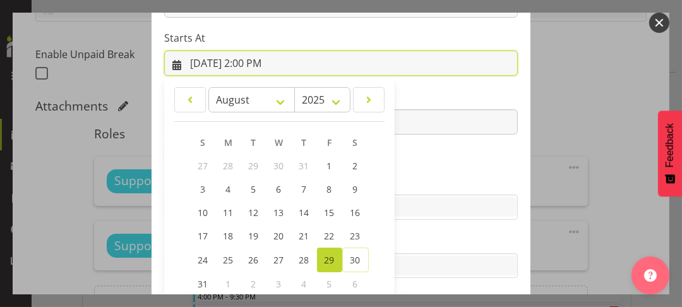
scroll to position [268, 0]
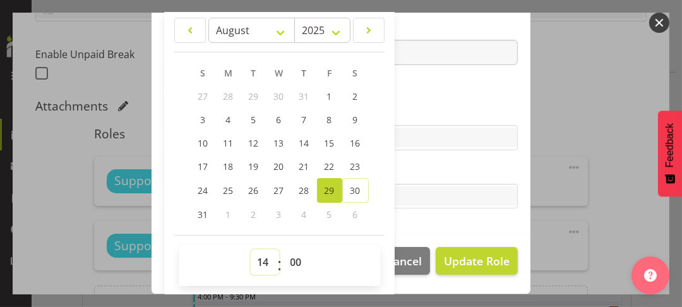
drag, startPoint x: 255, startPoint y: 260, endPoint x: 259, endPoint y: 250, distance: 10.8
click at [255, 260] on select "00 01 02 03 04 05 06 07 08 09 10 11 12 13 14 15 16 17 18 19 20 21 22 23" at bounding box center [265, 261] width 28 height 25
select select "16"
click at [251, 249] on select "00 01 02 03 04 05 06 07 08 09 10 11 12 13 14 15 16 17 18 19 20 21 22 23" at bounding box center [265, 261] width 28 height 25
type input "[DATE] 4:00 PM"
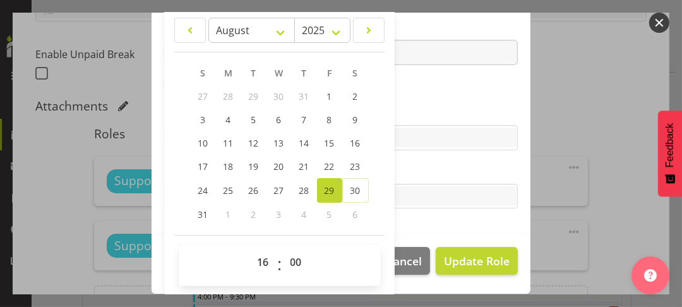
click at [433, 159] on section "Role CP House Leader Support Staff Wake Role Name Support Staff 1 Starts At [DA…" at bounding box center [341, 27] width 379 height 413
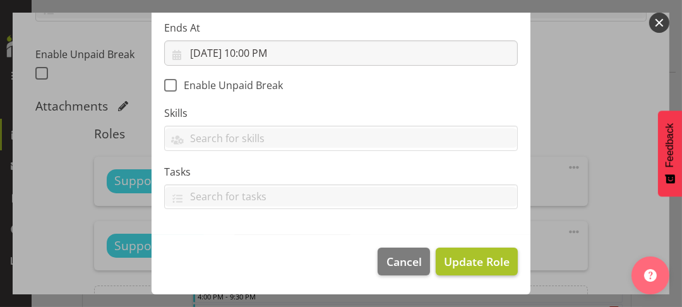
scroll to position [266, 0]
click at [462, 261] on span "Update Role" at bounding box center [477, 262] width 66 height 16
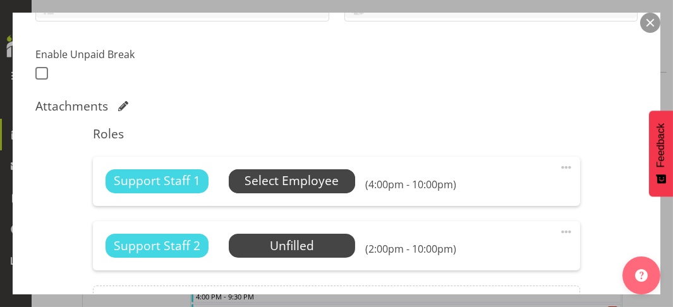
click at [283, 181] on span "Select Employee" at bounding box center [292, 181] width 94 height 18
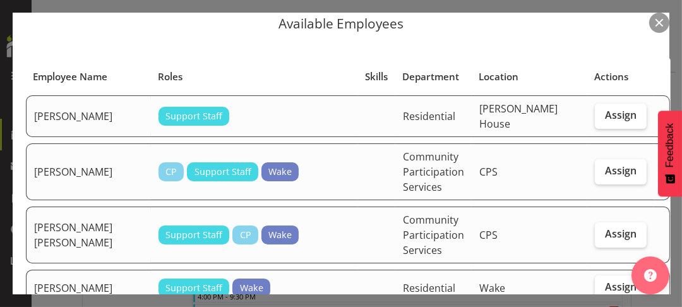
scroll to position [63, 0]
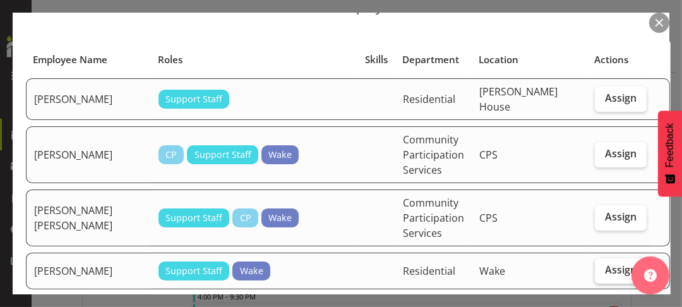
click at [605, 268] on span "Assign" at bounding box center [621, 269] width 32 height 13
click at [595, 268] on input "Assign" at bounding box center [599, 270] width 8 height 8
checkbox input "true"
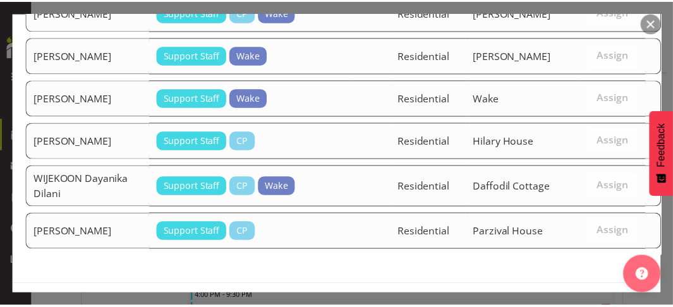
scroll to position [2550, 0]
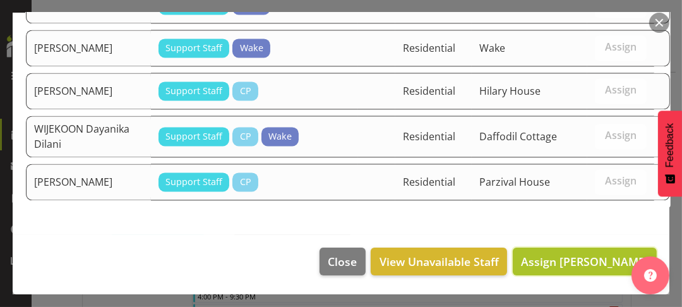
click at [565, 255] on span "Assign [PERSON_NAME]" at bounding box center [585, 261] width 128 height 15
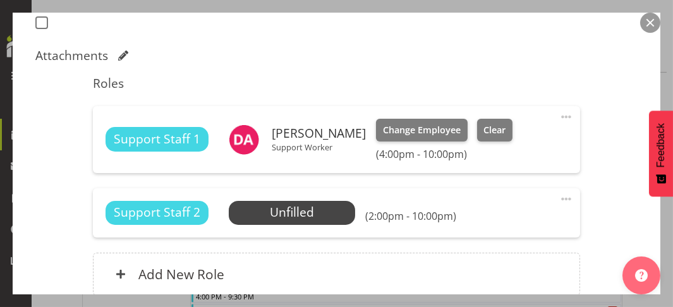
scroll to position [478, 0]
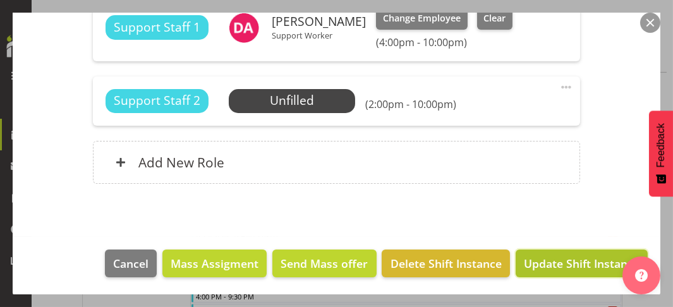
click at [561, 270] on span "Update Shift Instance" at bounding box center [582, 263] width 116 height 16
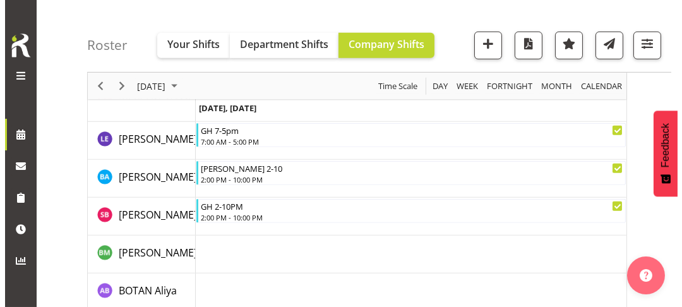
scroll to position [1153, 0]
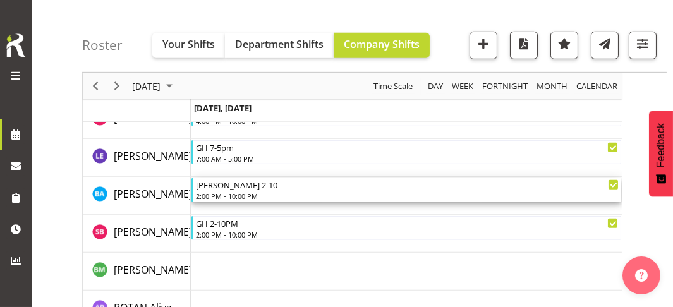
click at [243, 193] on div "2:00 PM - 10:00 PM" at bounding box center [407, 196] width 423 height 10
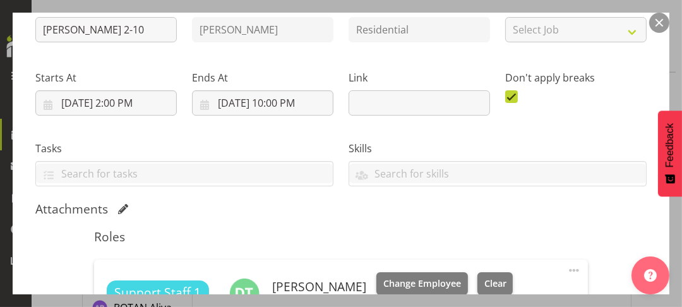
scroll to position [316, 0]
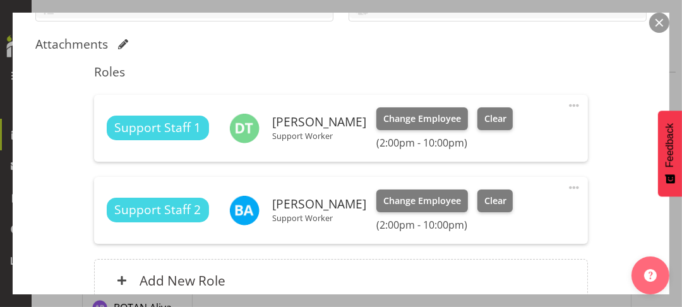
click at [566, 186] on span at bounding box center [573, 187] width 15 height 15
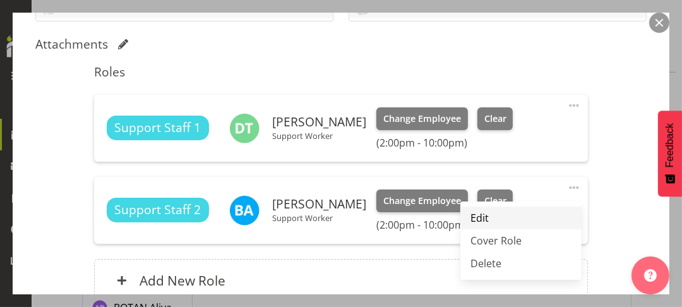
click at [474, 214] on link "Edit" at bounding box center [520, 218] width 121 height 23
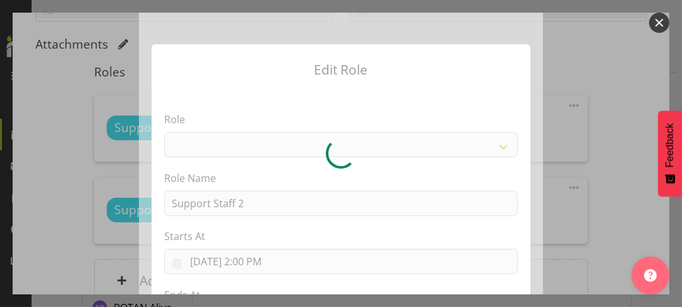
select select "1091"
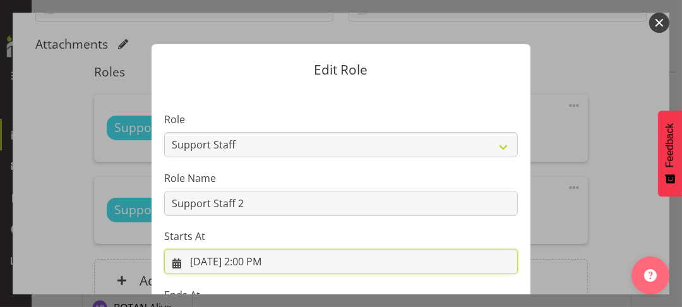
click at [251, 259] on input "[DATE] 2:00 PM" at bounding box center [341, 261] width 354 height 25
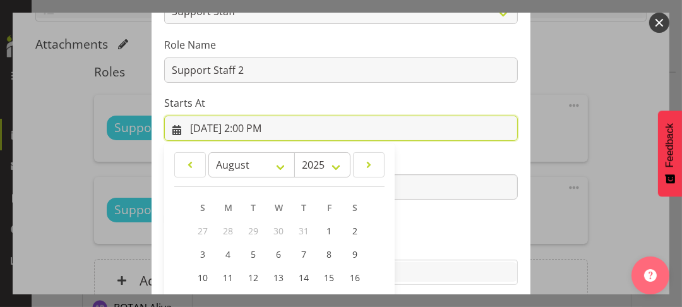
scroll to position [268, 0]
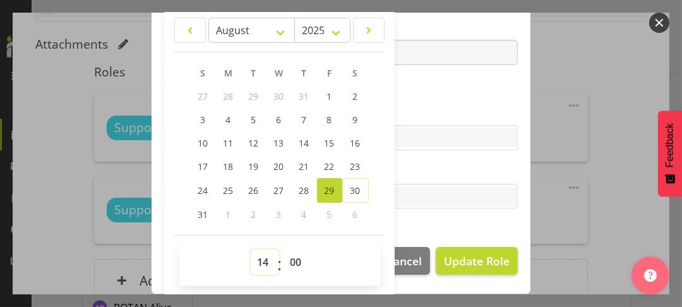
click at [255, 259] on select "00 01 02 03 04 05 06 07 08 09 10 11 12 13 14 15 16 17 18 19 20 21 22 23" at bounding box center [265, 261] width 28 height 25
select select "13"
click at [251, 249] on select "00 01 02 03 04 05 06 07 08 09 10 11 12 13 14 15 16 17 18 19 20 21 22 23" at bounding box center [265, 261] width 28 height 25
type input "[DATE] 1:00 PM"
click at [425, 169] on label "Tasks" at bounding box center [341, 171] width 354 height 15
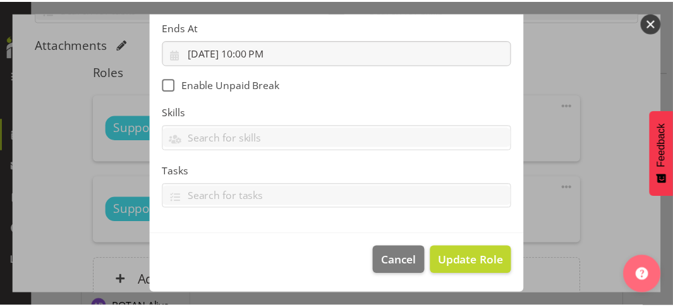
scroll to position [266, 0]
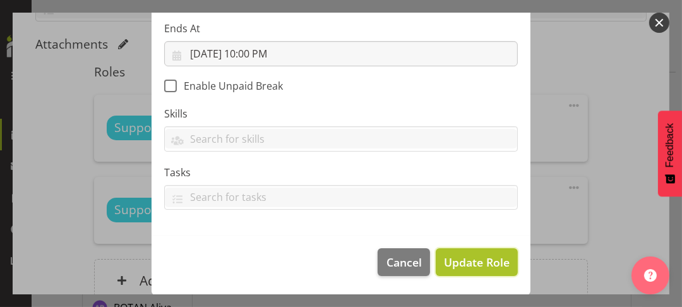
click at [469, 263] on span "Update Role" at bounding box center [477, 262] width 66 height 16
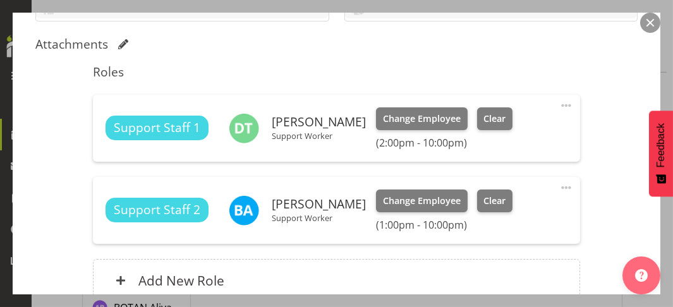
click at [607, 251] on div "Shift Instance Name [PERSON_NAME] 2-10 Location [PERSON_NAME] House Department …" at bounding box center [336, 69] width 602 height 495
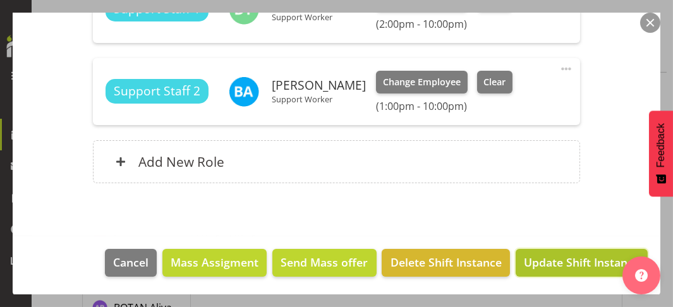
click at [568, 261] on span "Update Shift Instance" at bounding box center [582, 262] width 116 height 16
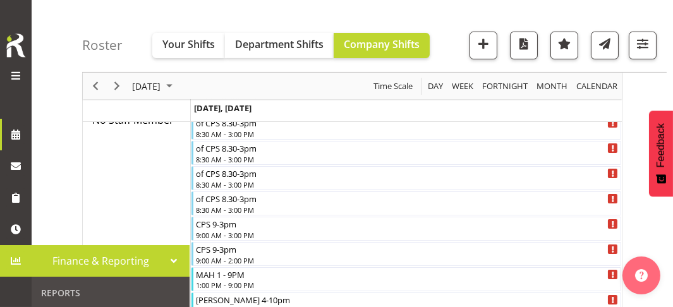
scroll to position [584, 0]
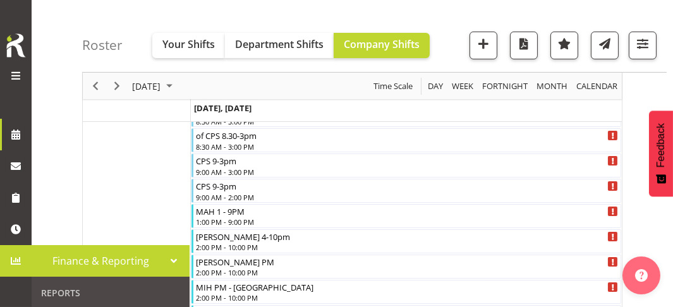
drag, startPoint x: 50, startPoint y: 148, endPoint x: 109, endPoint y: 159, distance: 60.2
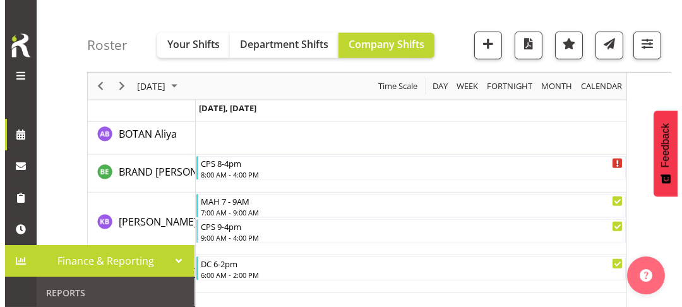
scroll to position [1342, 0]
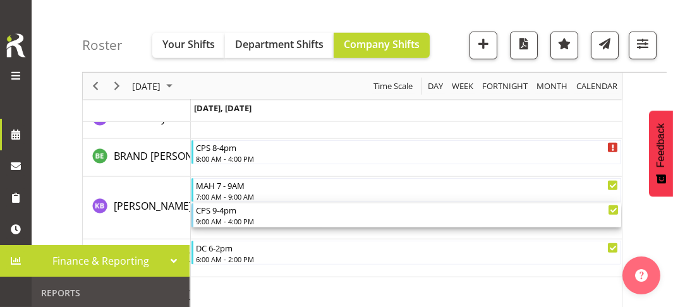
click at [234, 217] on div "9:00 AM - 4:00 PM" at bounding box center [407, 221] width 423 height 10
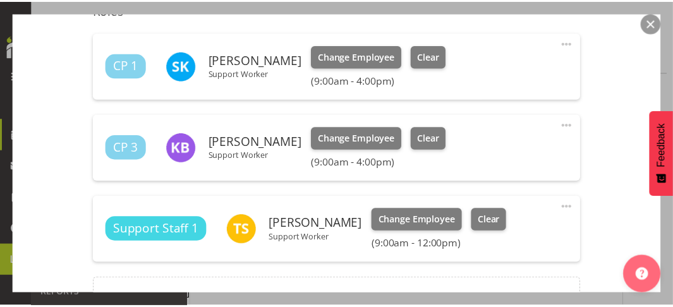
scroll to position [505, 0]
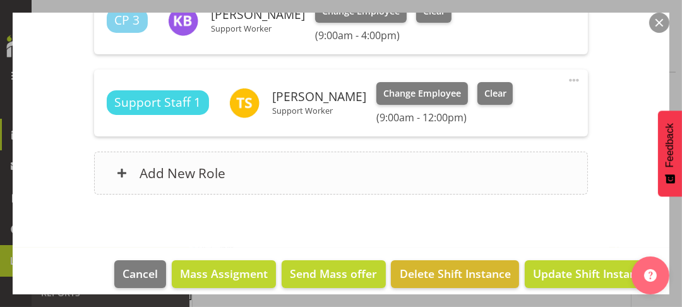
click at [237, 174] on div "Add New Role" at bounding box center [341, 173] width 494 height 43
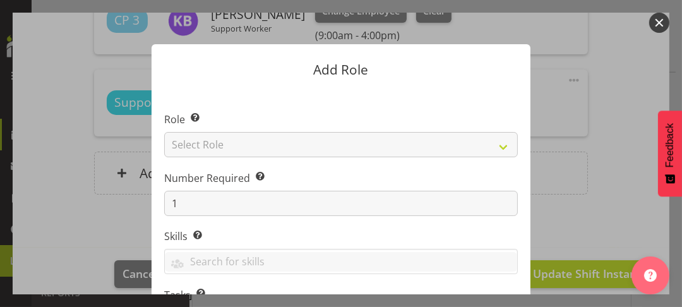
click at [657, 23] on button "button" at bounding box center [659, 23] width 20 height 20
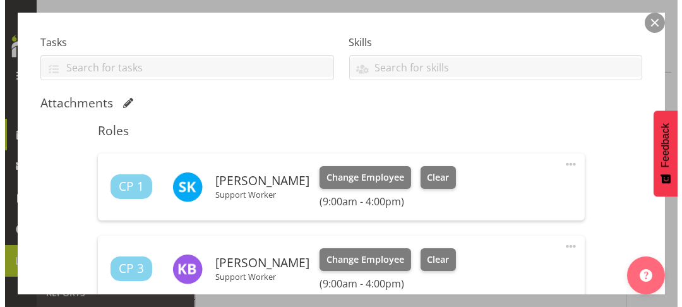
scroll to position [253, 0]
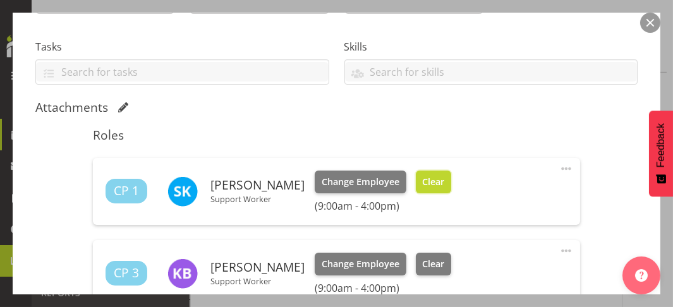
click at [444, 181] on span "Clear" at bounding box center [433, 182] width 22 height 14
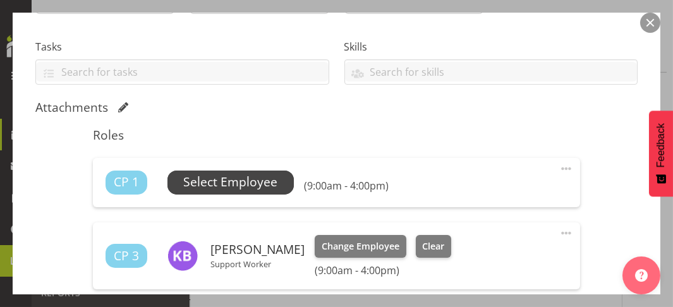
click at [232, 181] on span "Select Employee" at bounding box center [231, 182] width 94 height 18
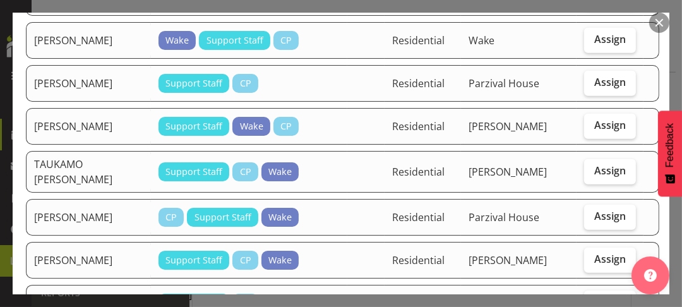
scroll to position [884, 0]
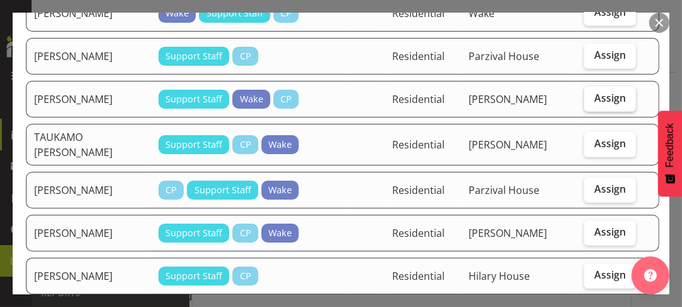
drag, startPoint x: 588, startPoint y: 134, endPoint x: 590, endPoint y: 141, distance: 8.0
click at [594, 104] on span "Assign" at bounding box center [610, 98] width 32 height 13
click at [589, 102] on input "Assign" at bounding box center [588, 98] width 8 height 8
checkbox input "true"
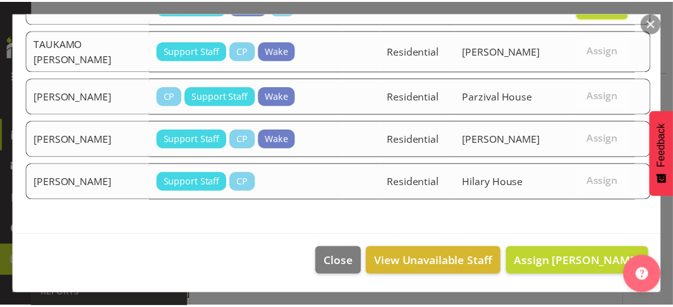
scroll to position [1024, 0]
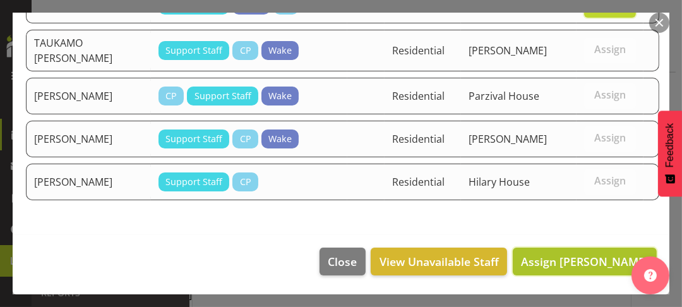
click at [568, 263] on span "Assign [PERSON_NAME]" at bounding box center [585, 261] width 128 height 15
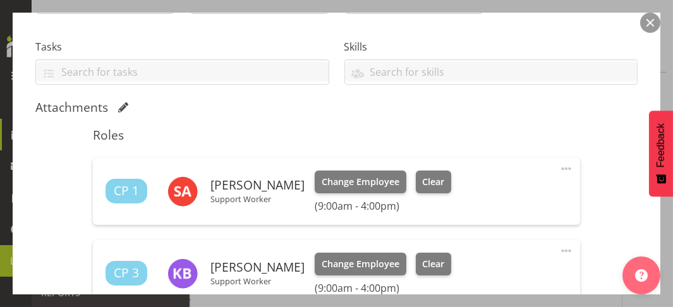
click at [490, 131] on h5 "Roles" at bounding box center [336, 135] width 486 height 15
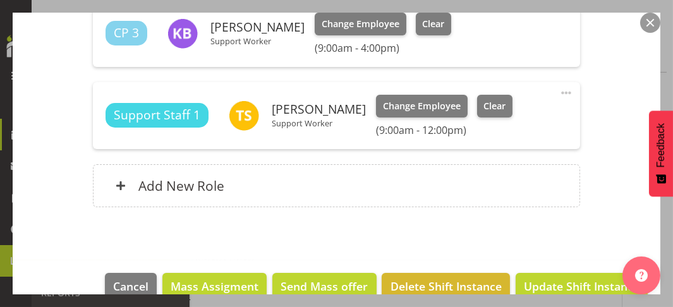
scroll to position [517, 0]
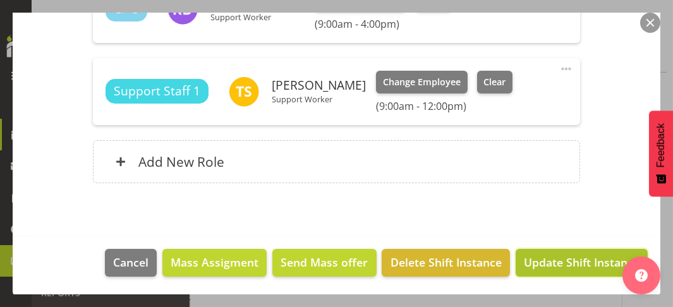
click at [549, 264] on span "Update Shift Instance" at bounding box center [582, 262] width 116 height 16
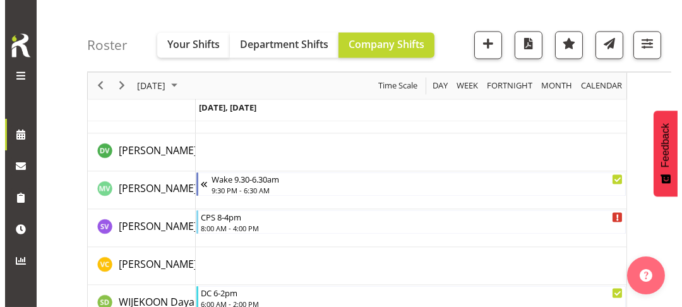
scroll to position [4247, 0]
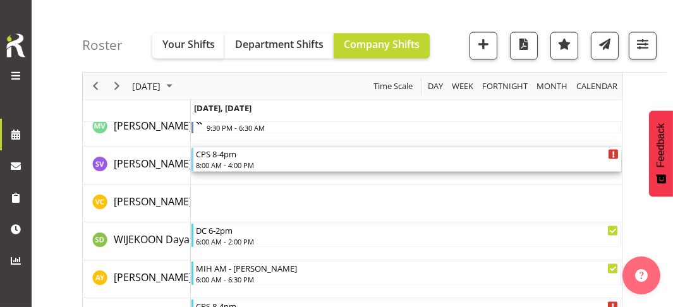
click at [231, 160] on div "8:00 AM - 4:00 PM" at bounding box center [407, 165] width 423 height 10
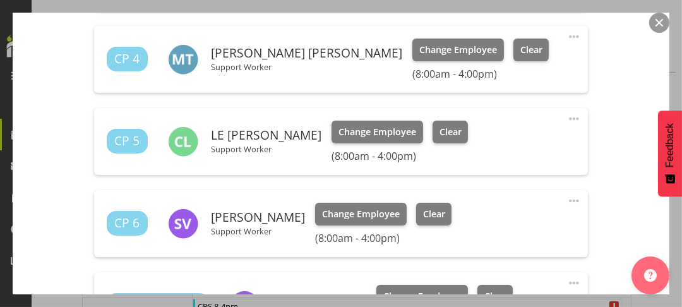
scroll to position [568, 0]
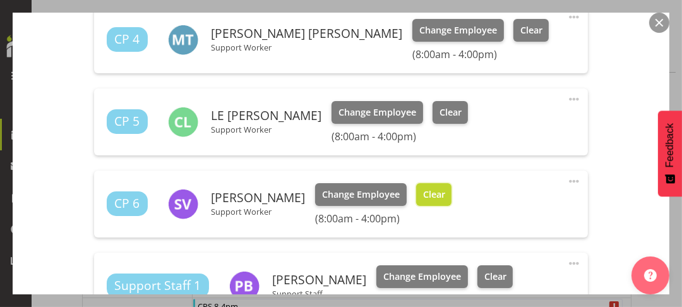
click at [429, 191] on span "Clear" at bounding box center [434, 195] width 22 height 14
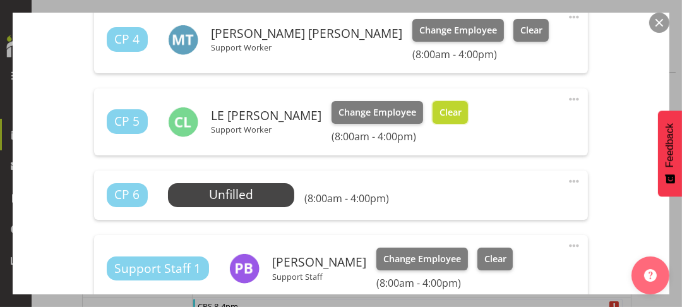
click at [440, 112] on span "Clear" at bounding box center [451, 112] width 22 height 14
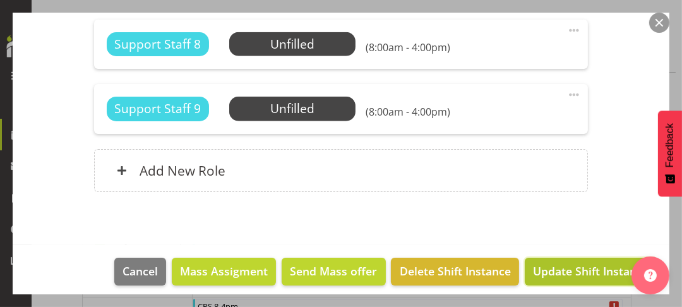
click at [561, 263] on span "Update Shift Instance" at bounding box center [591, 271] width 116 height 16
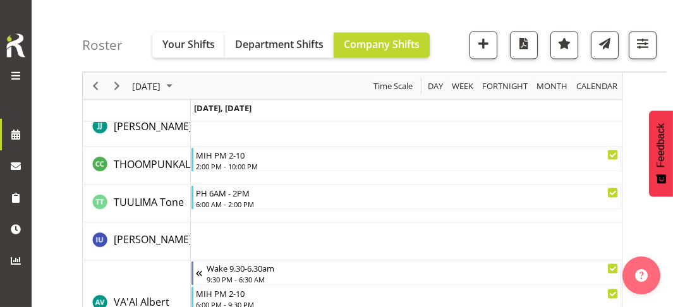
scroll to position [3956, 0]
